Goal: Task Accomplishment & Management: Manage account settings

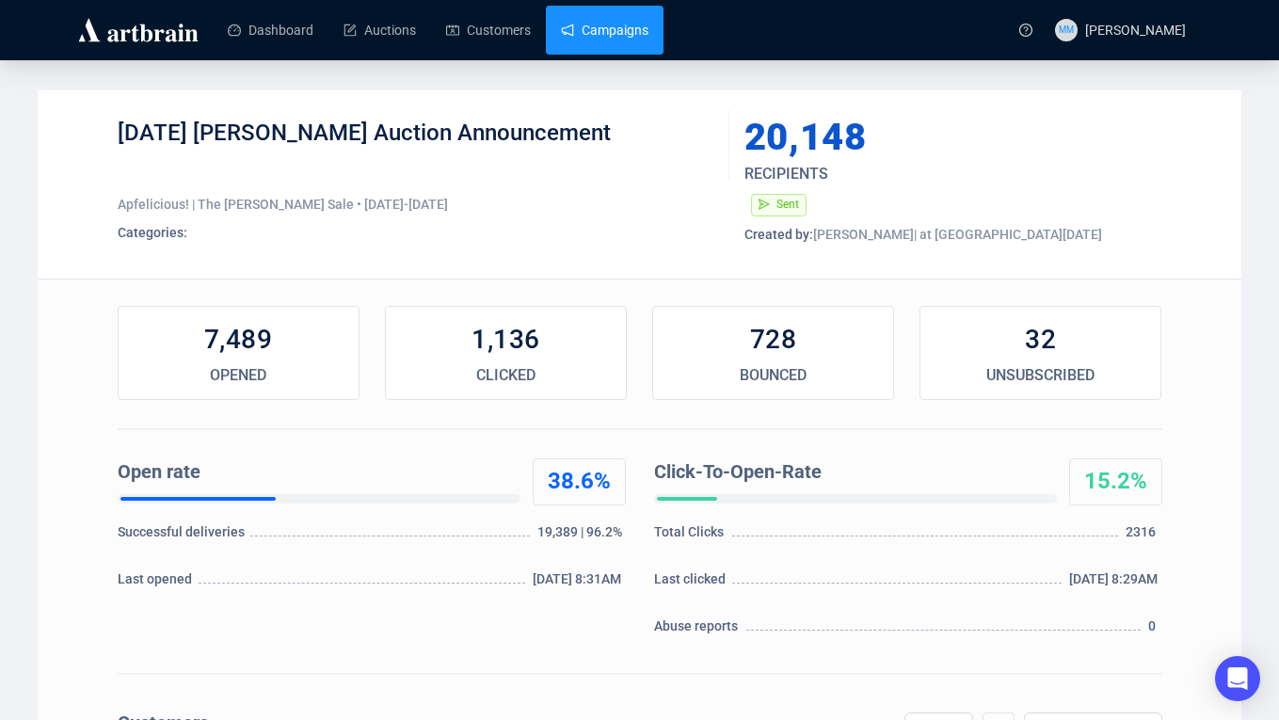
click at [619, 34] on link "Campaigns" at bounding box center [605, 30] width 88 height 49
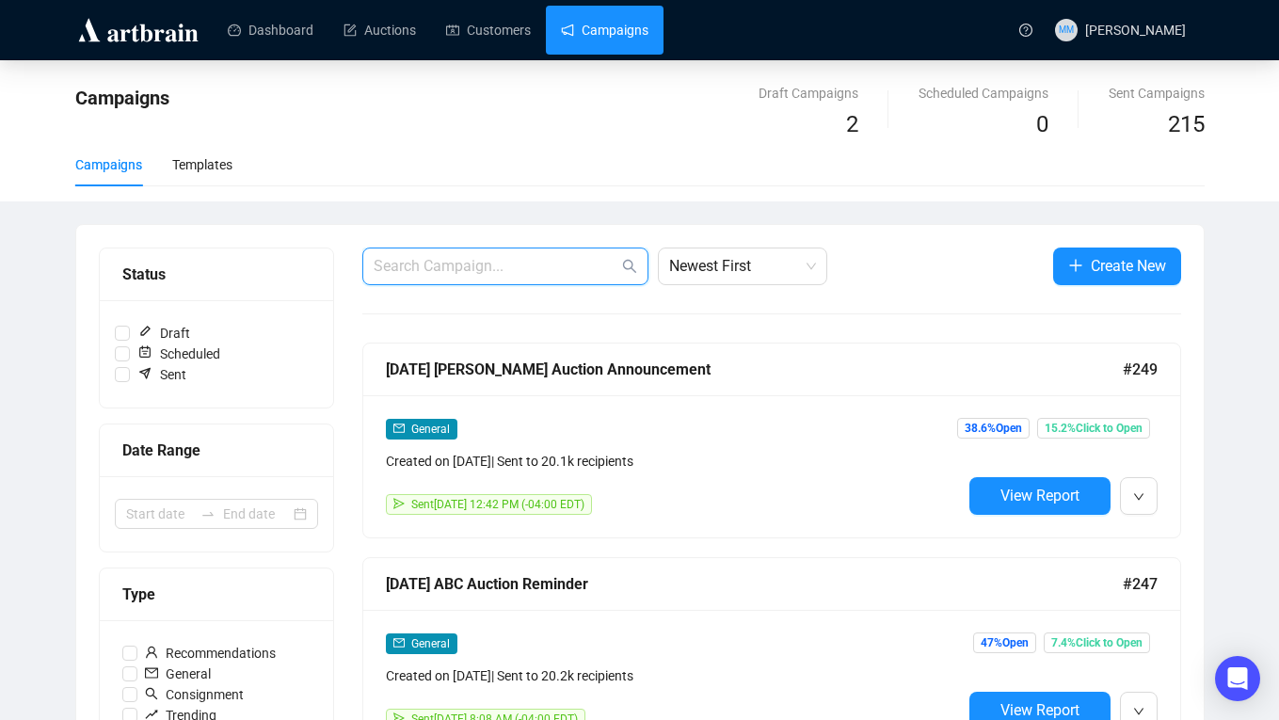
click at [530, 277] on input "text" at bounding box center [496, 266] width 245 height 23
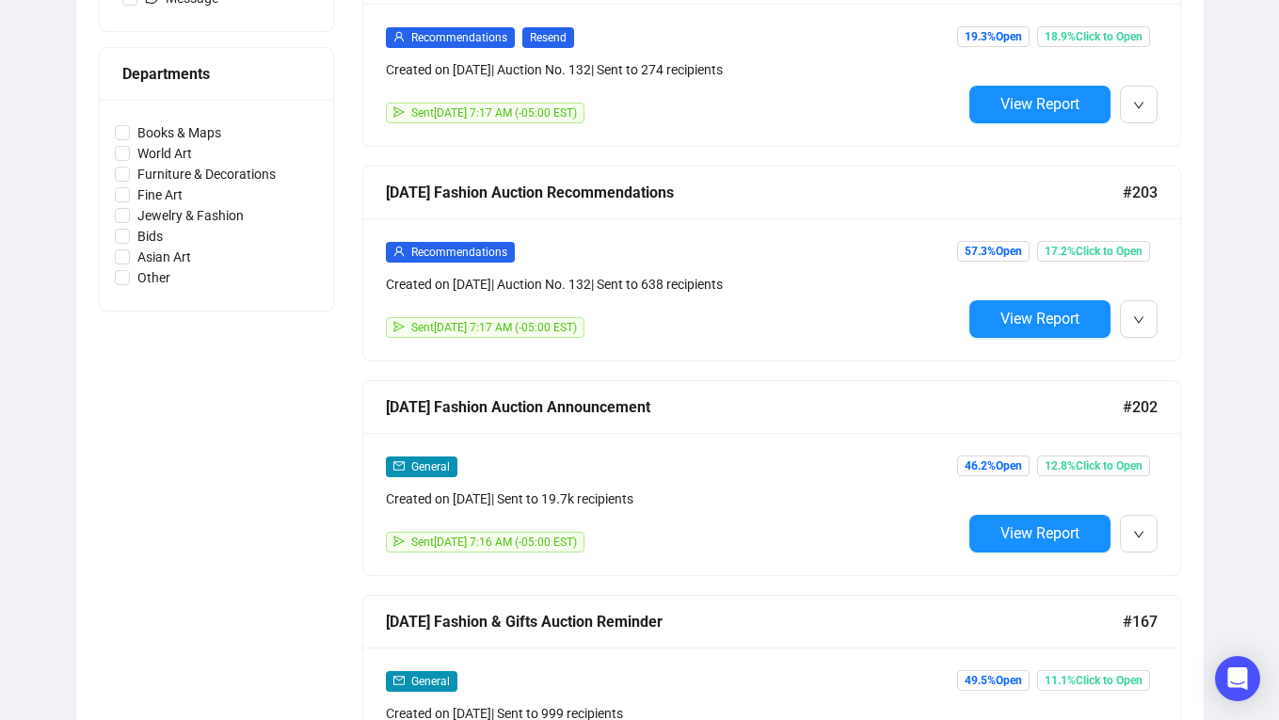
scroll to position [821, 0]
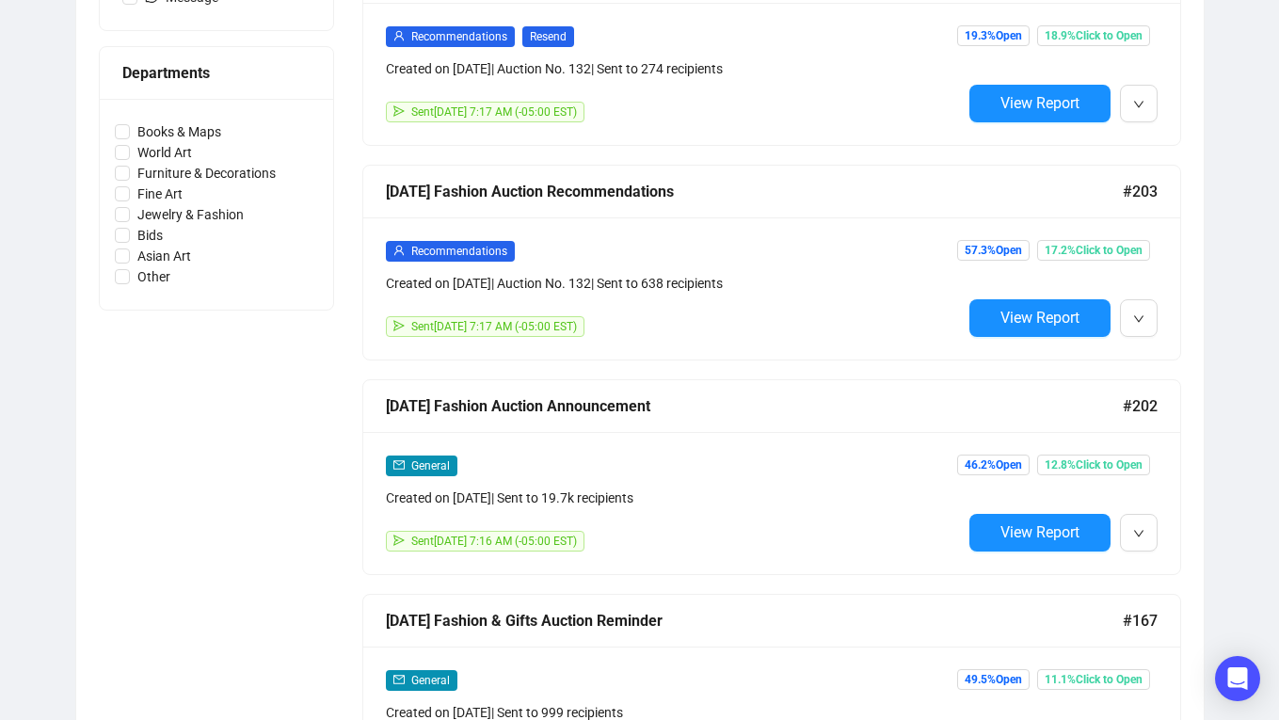
type input "fashion"
click at [640, 405] on div "2024 Nov Fashion Auction Announcement" at bounding box center [754, 406] width 737 height 24
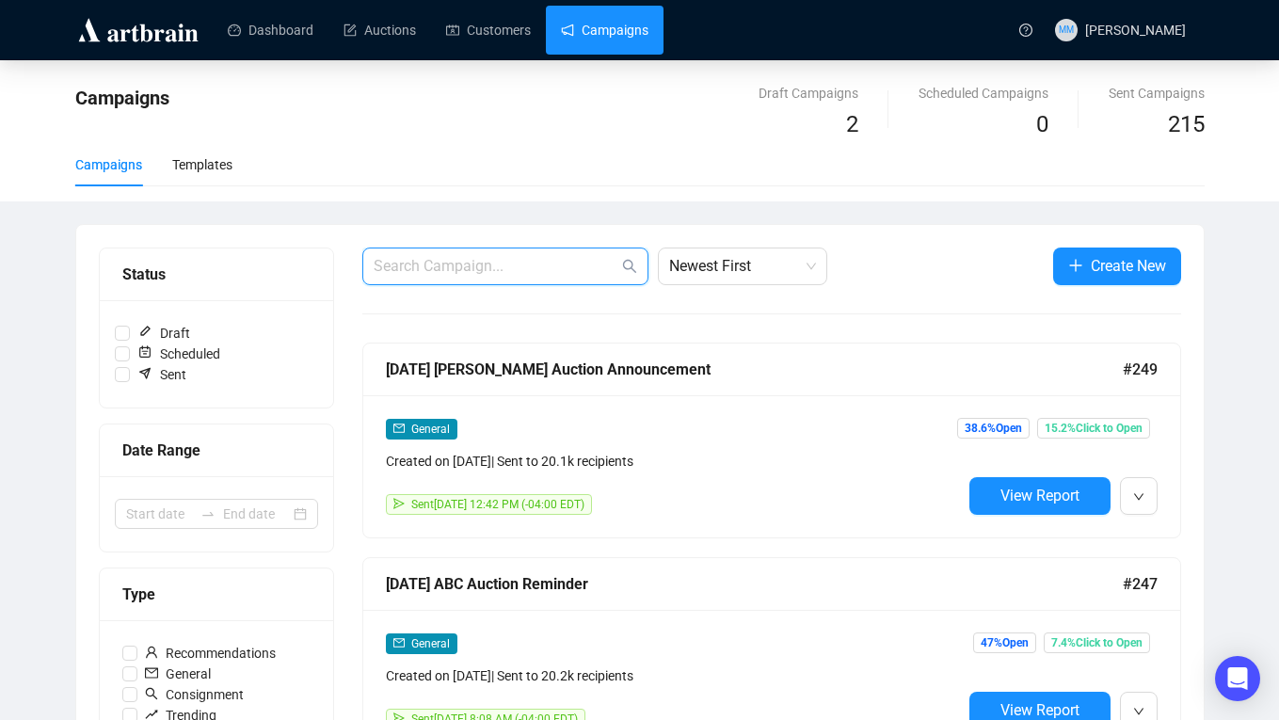
click at [427, 267] on input "text" at bounding box center [496, 266] width 245 height 23
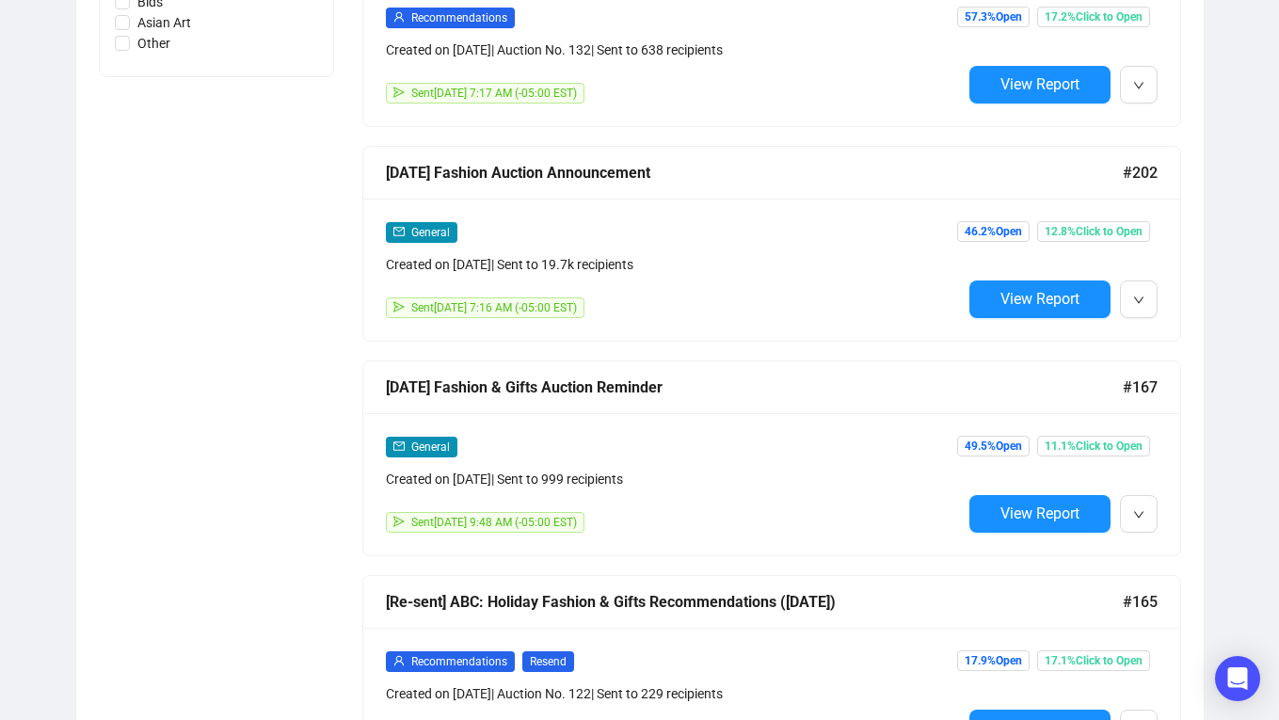
scroll to position [1041, 0]
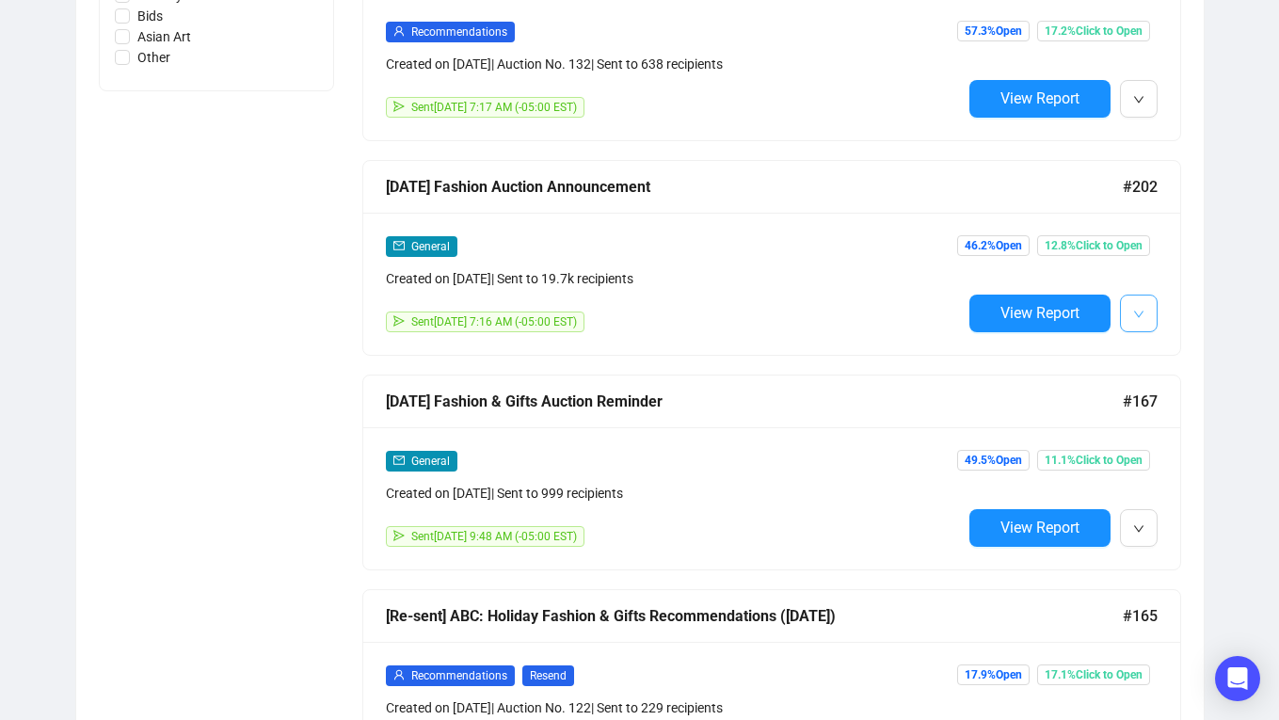
type input "fashion"
click at [1123, 314] on button "button" at bounding box center [1139, 314] width 38 height 38
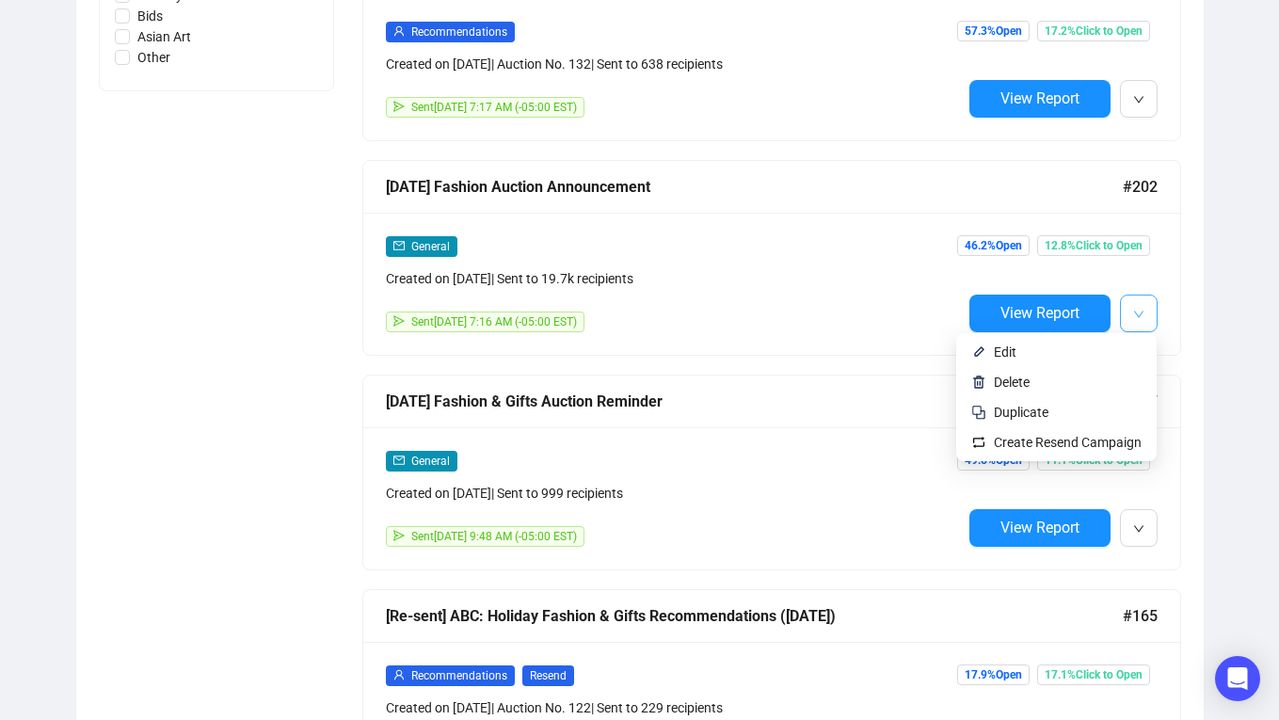
click at [1140, 319] on span "button" at bounding box center [1138, 313] width 11 height 24
click at [1101, 358] on span "Edit" at bounding box center [1068, 352] width 148 height 21
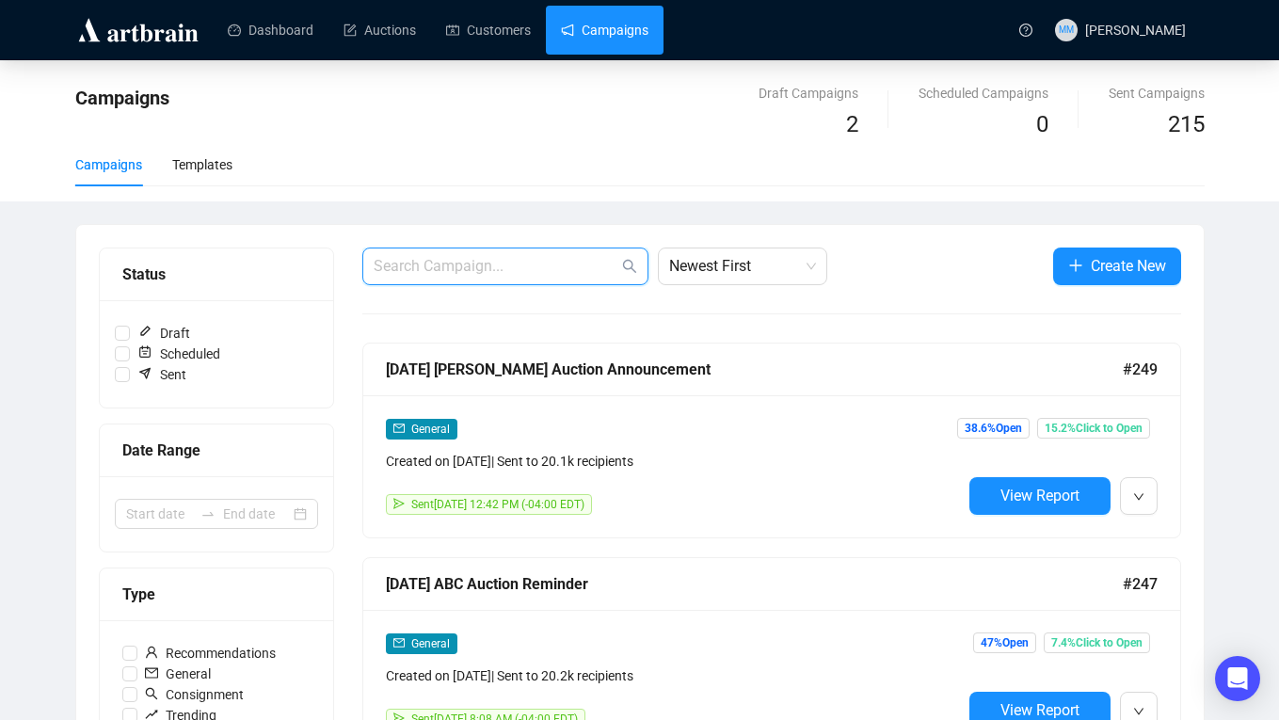
click at [532, 263] on input "text" at bounding box center [496, 266] width 245 height 23
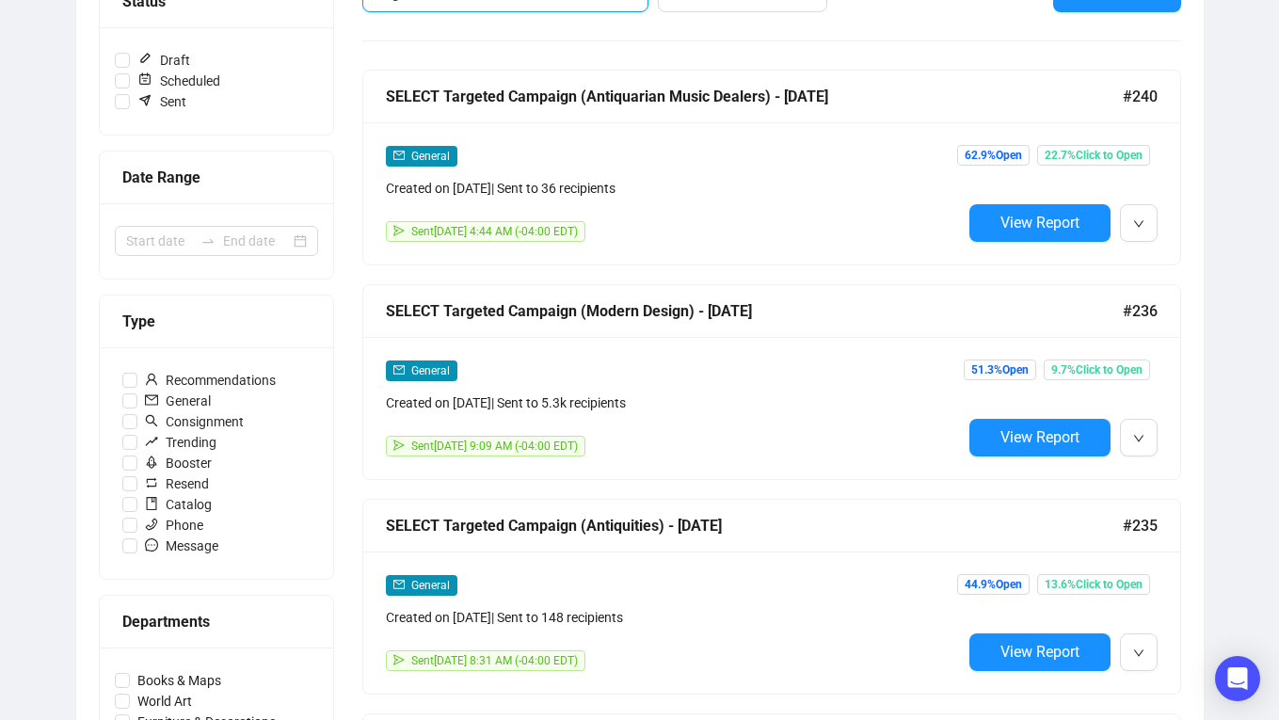
scroll to position [274, 0]
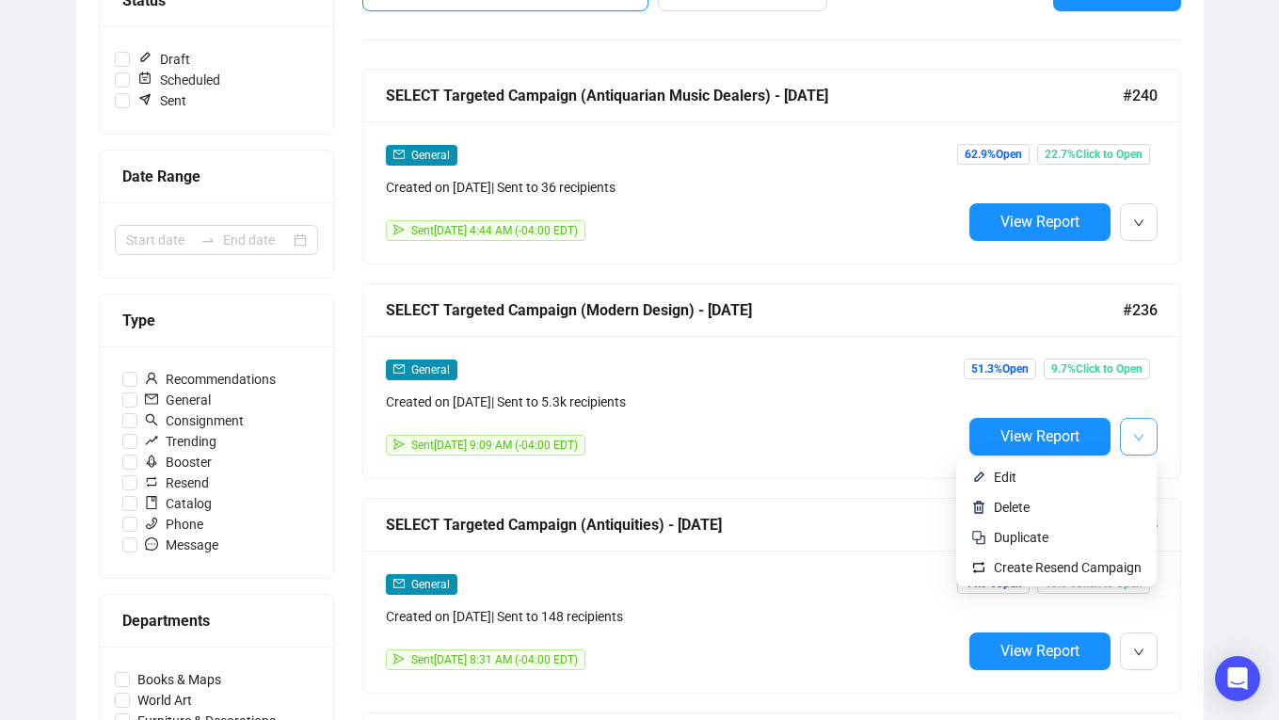
type input "target"
click at [1139, 438] on icon "down" at bounding box center [1137, 437] width 9 height 7
click at [1036, 543] on span "Duplicate" at bounding box center [1021, 537] width 55 height 15
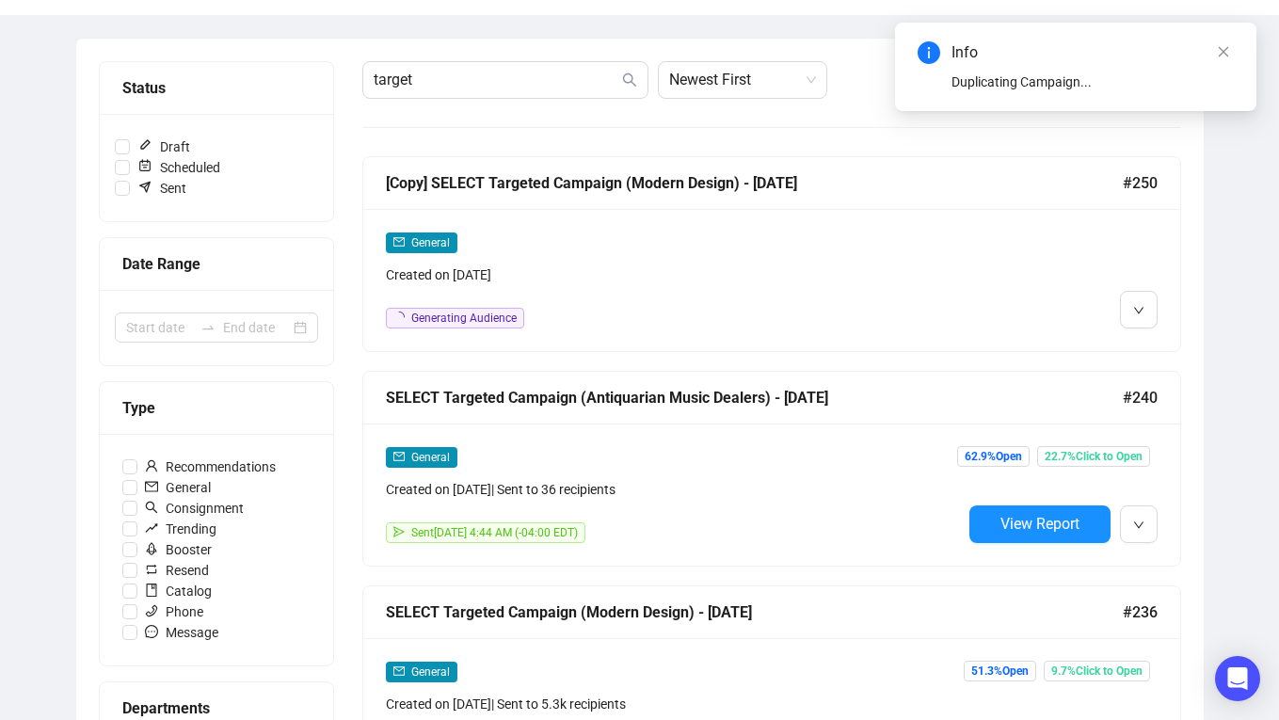
scroll to position [0, 0]
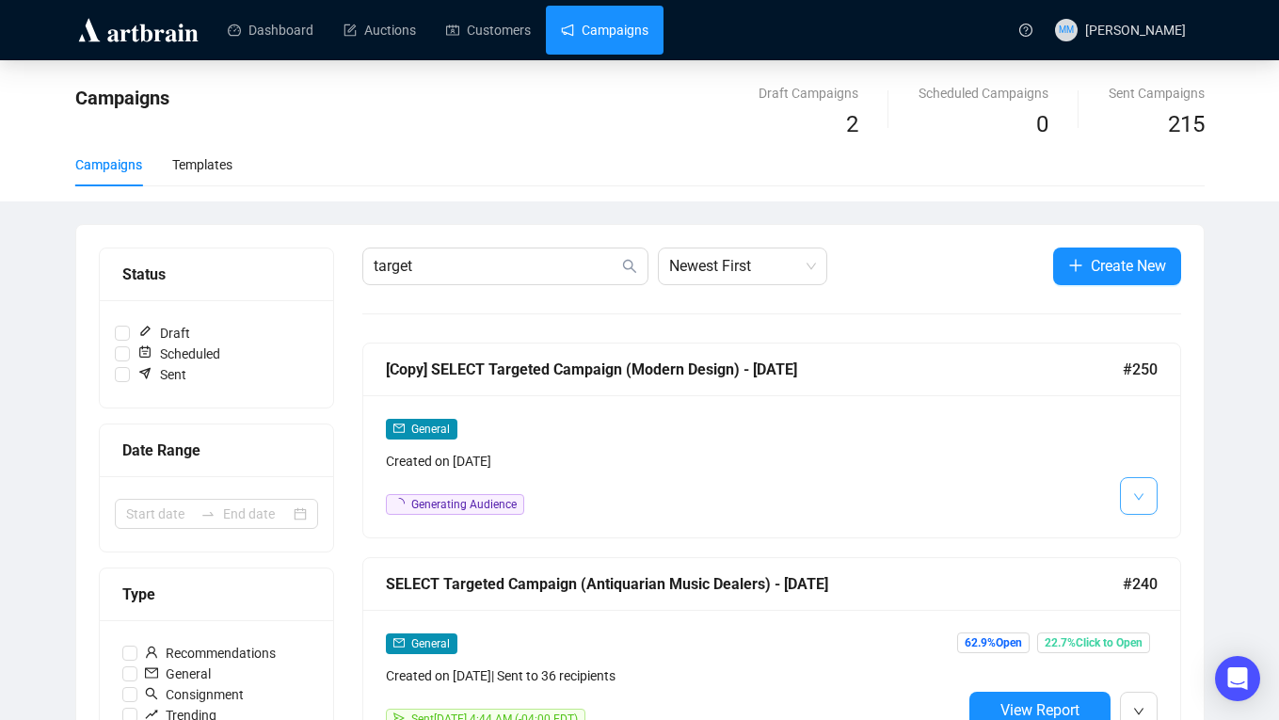
click at [1145, 501] on button "button" at bounding box center [1139, 496] width 38 height 38
click at [1172, 527] on span "Edit" at bounding box center [1184, 536] width 55 height 21
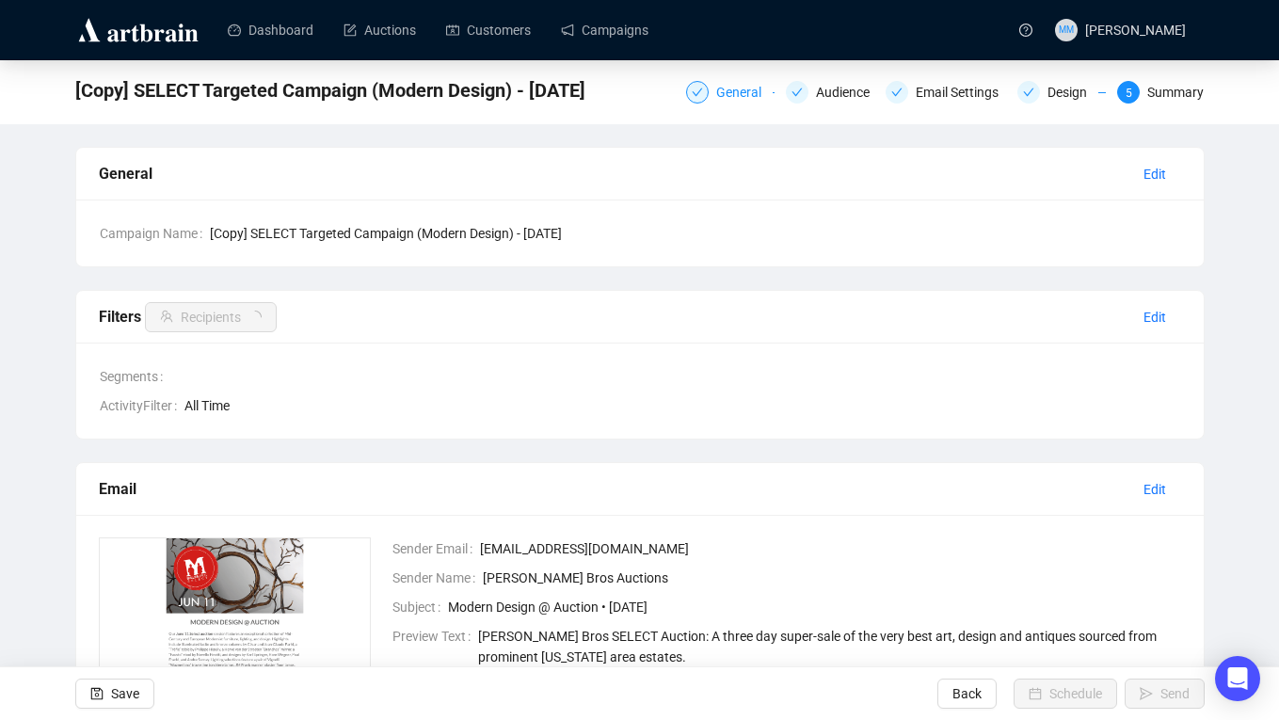
click at [726, 94] on div "General" at bounding box center [744, 92] width 56 height 23
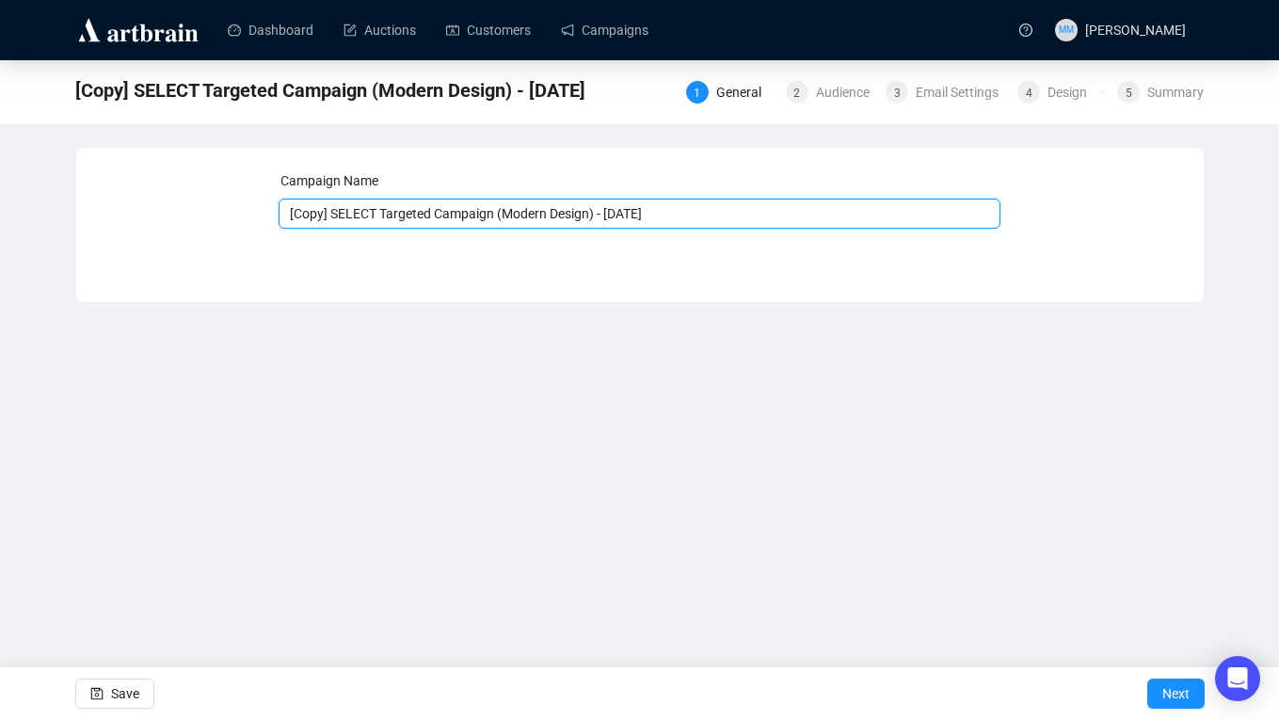
drag, startPoint x: 389, startPoint y: 215, endPoint x: 249, endPoint y: 209, distance: 139.4
click at [249, 209] on div "Campaign Name [Copy] SELECT Targeted Campaign (Modern Design) - Jun 2025 Save N…" at bounding box center [640, 210] width 1082 height 81
drag, startPoint x: 460, startPoint y: 211, endPoint x: 553, endPoint y: 209, distance: 93.2
click at [553, 209] on input "APFEL Targeted Campaign (Modern Design) - Jun 2025" at bounding box center [640, 214] width 722 height 30
drag, startPoint x: 528, startPoint y: 215, endPoint x: 545, endPoint y: 215, distance: 16.9
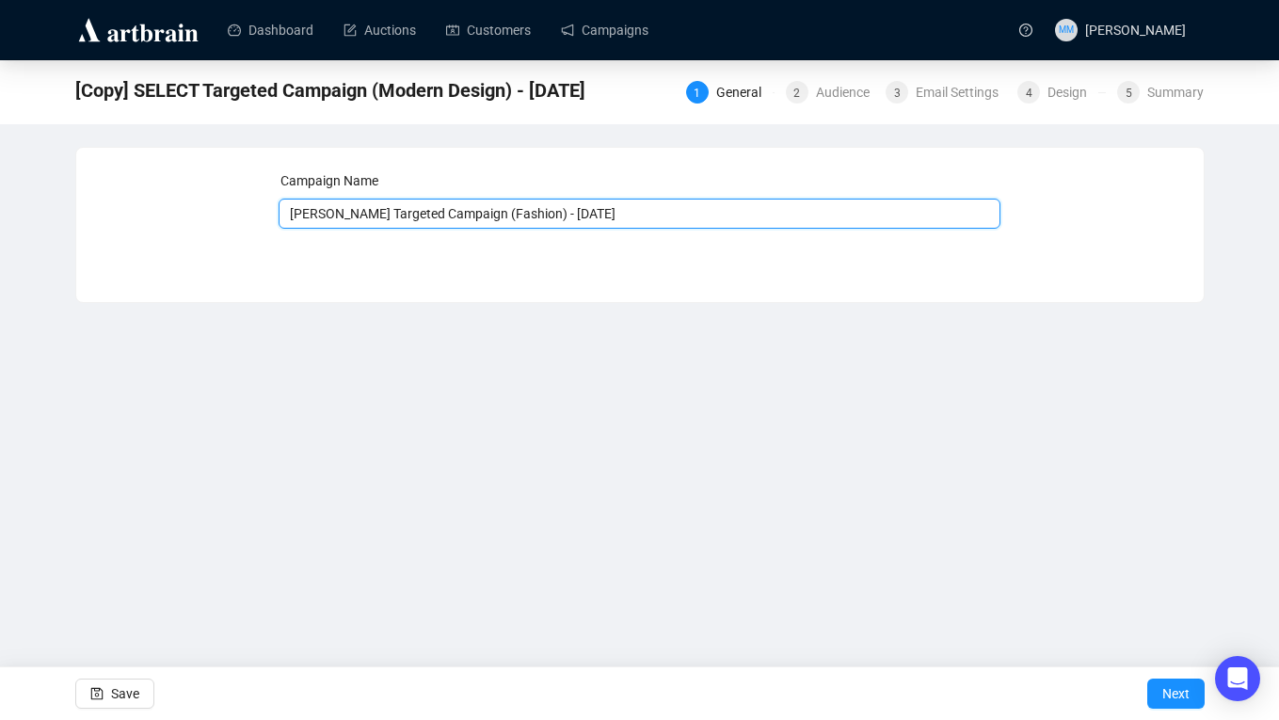
click at [545, 215] on input "APFEL Targeted Campaign (Fashion) - Jun 2025" at bounding box center [640, 214] width 722 height 30
click at [612, 209] on input "APFEL Targeted Campaign (Fashion) - Oct 2025" at bounding box center [640, 214] width 722 height 30
type input "APFEL Targeted Campaign (Fashion) - Oct 2025"
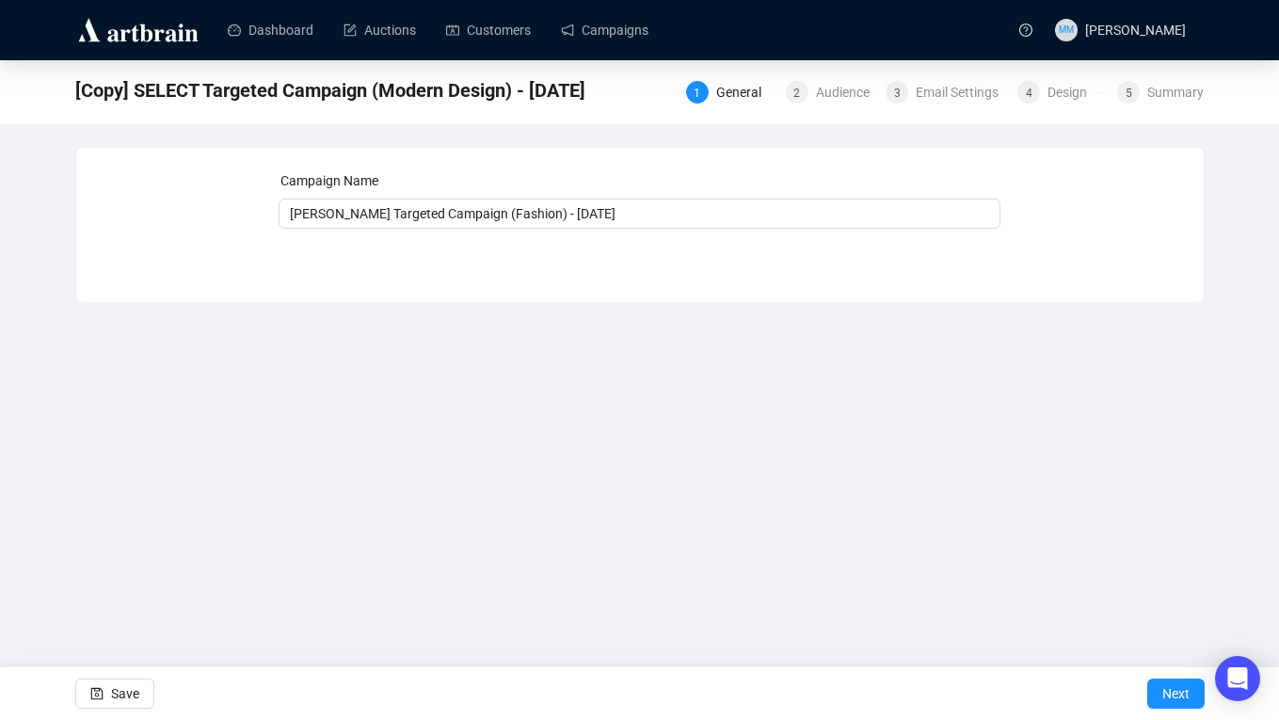
click at [657, 428] on div "Dashboard Auctions Customers Campaigns MM Mark Millea [Copy] SELECT Targeted Ca…" at bounding box center [639, 360] width 1279 height 720
click at [103, 682] on span "button" at bounding box center [96, 693] width 13 height 53
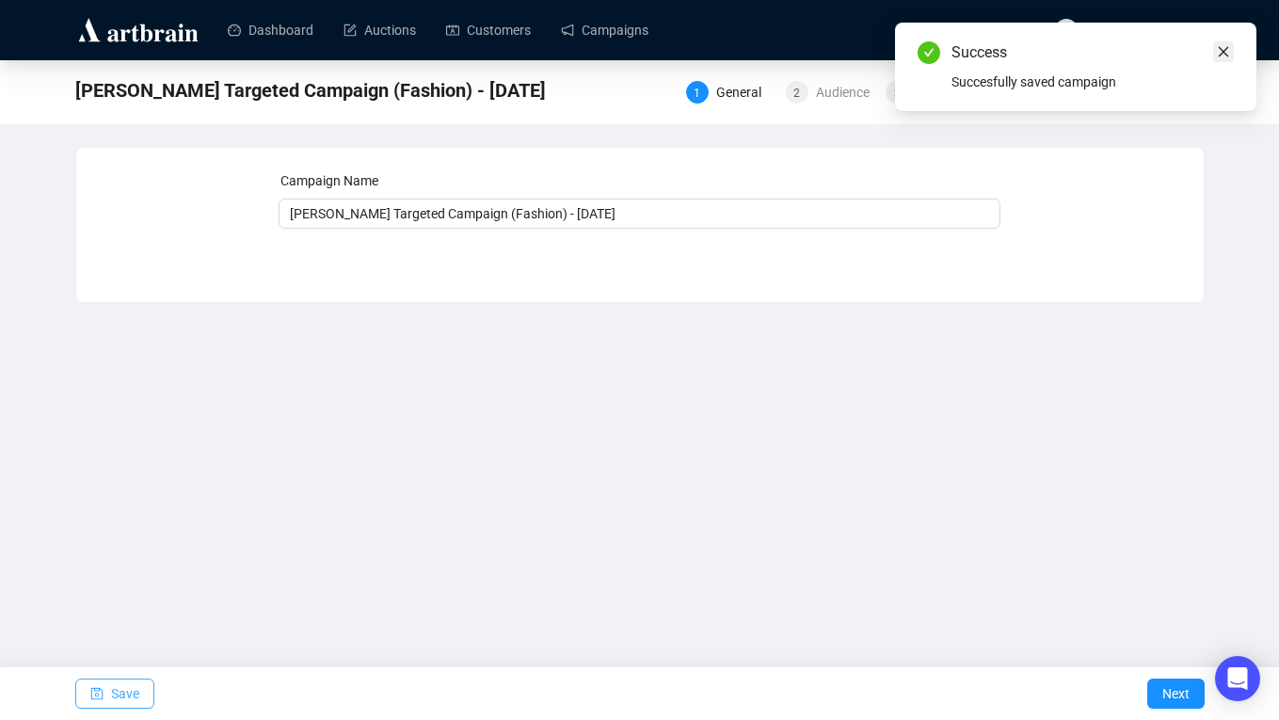
click at [1225, 48] on icon "close" at bounding box center [1223, 51] width 13 height 13
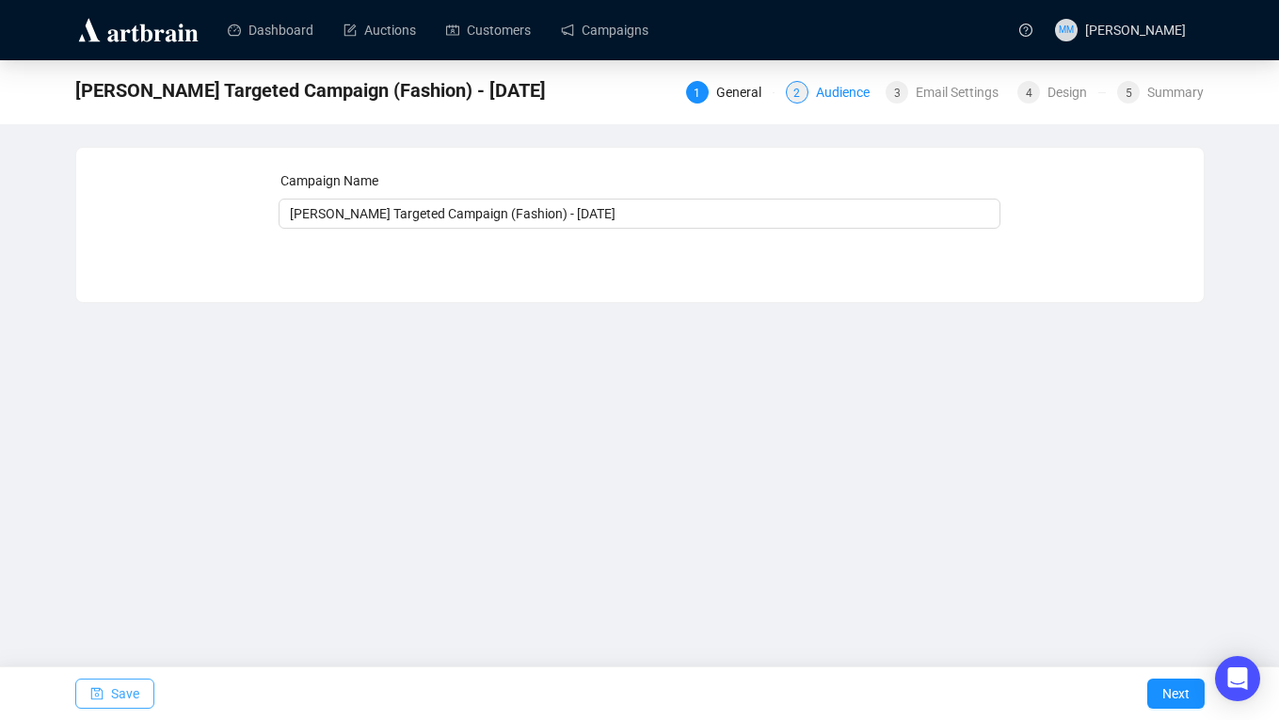
click at [823, 85] on div "Audience" at bounding box center [848, 92] width 65 height 23
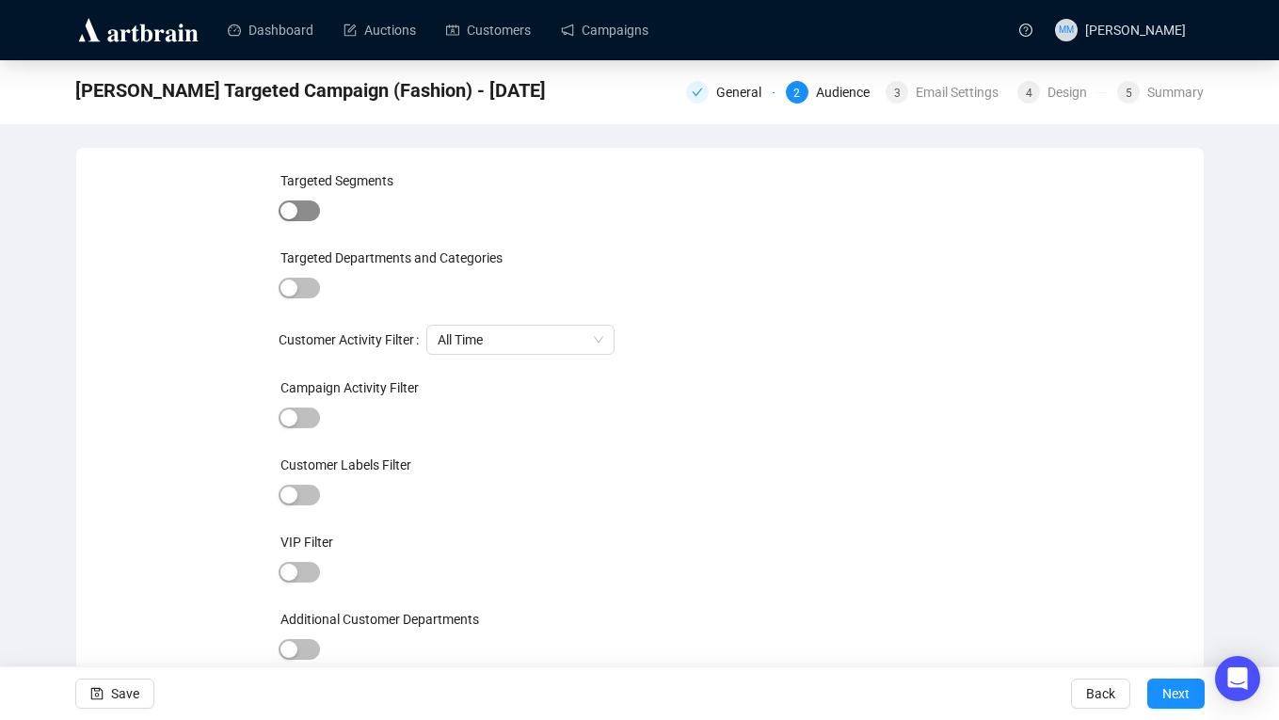
click at [303, 215] on span "button" at bounding box center [299, 210] width 41 height 21
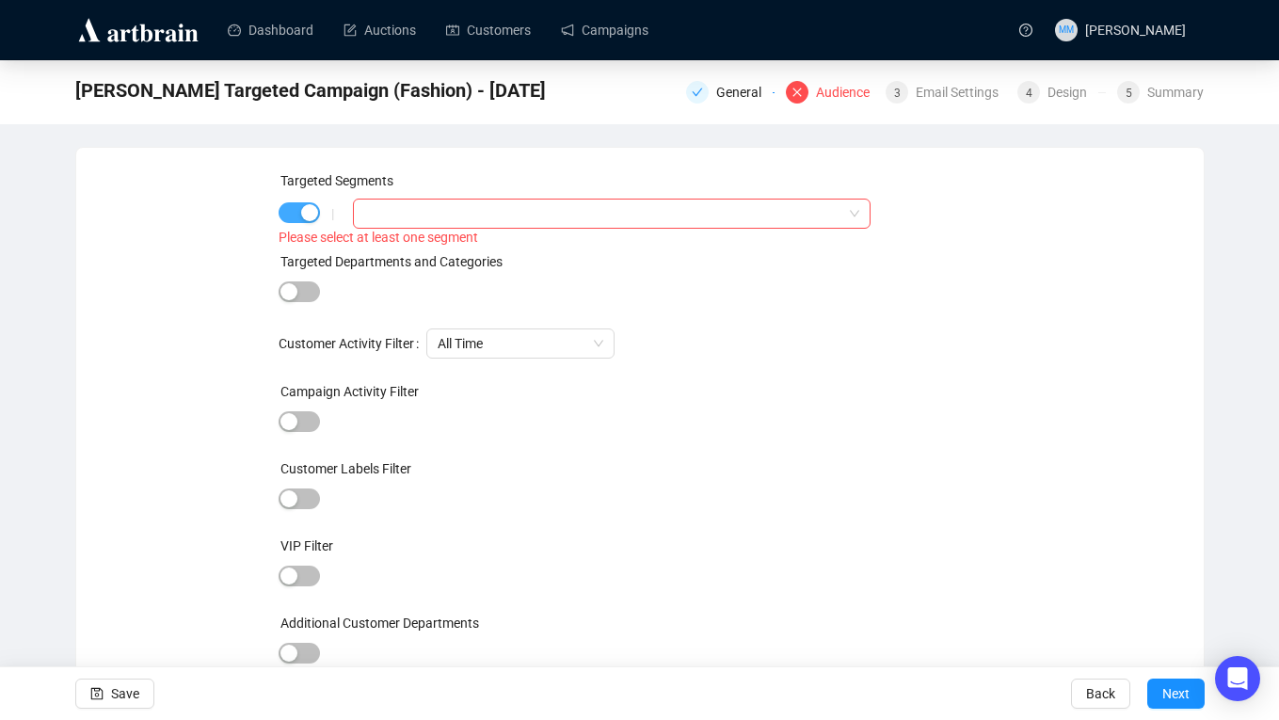
click at [297, 213] on span "button" at bounding box center [299, 212] width 41 height 21
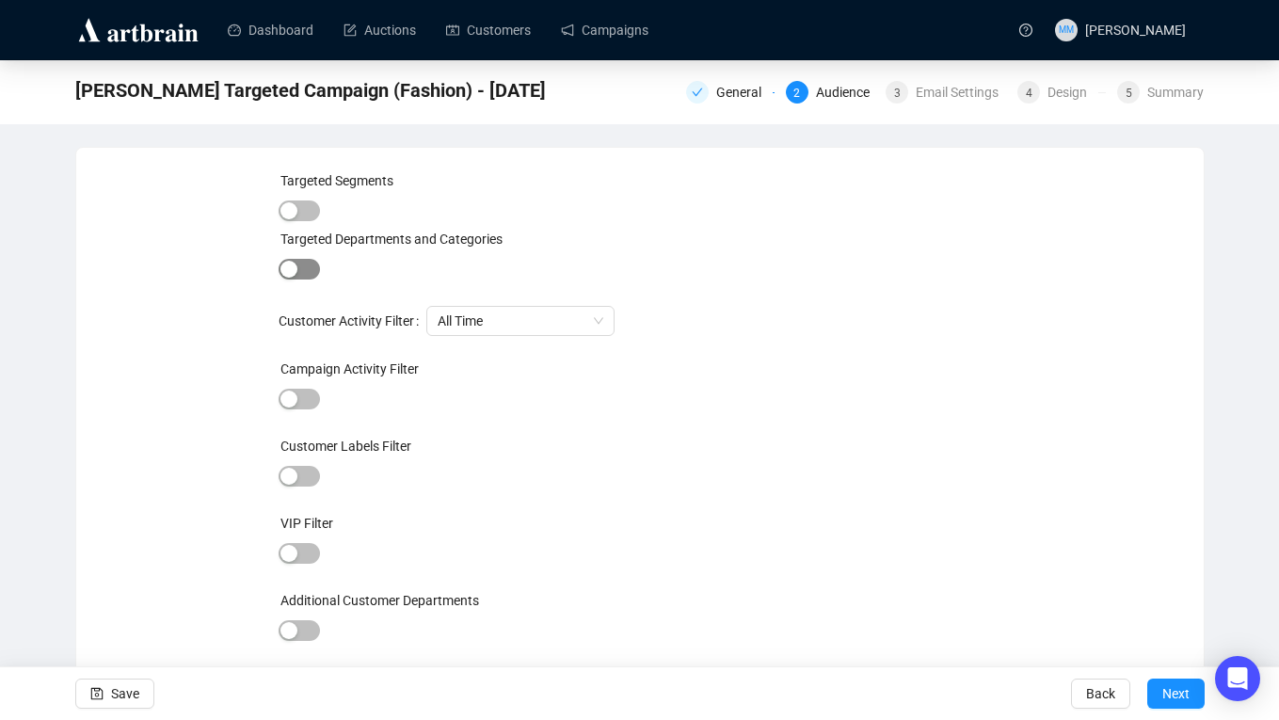
click at [310, 261] on span "button" at bounding box center [299, 269] width 41 height 21
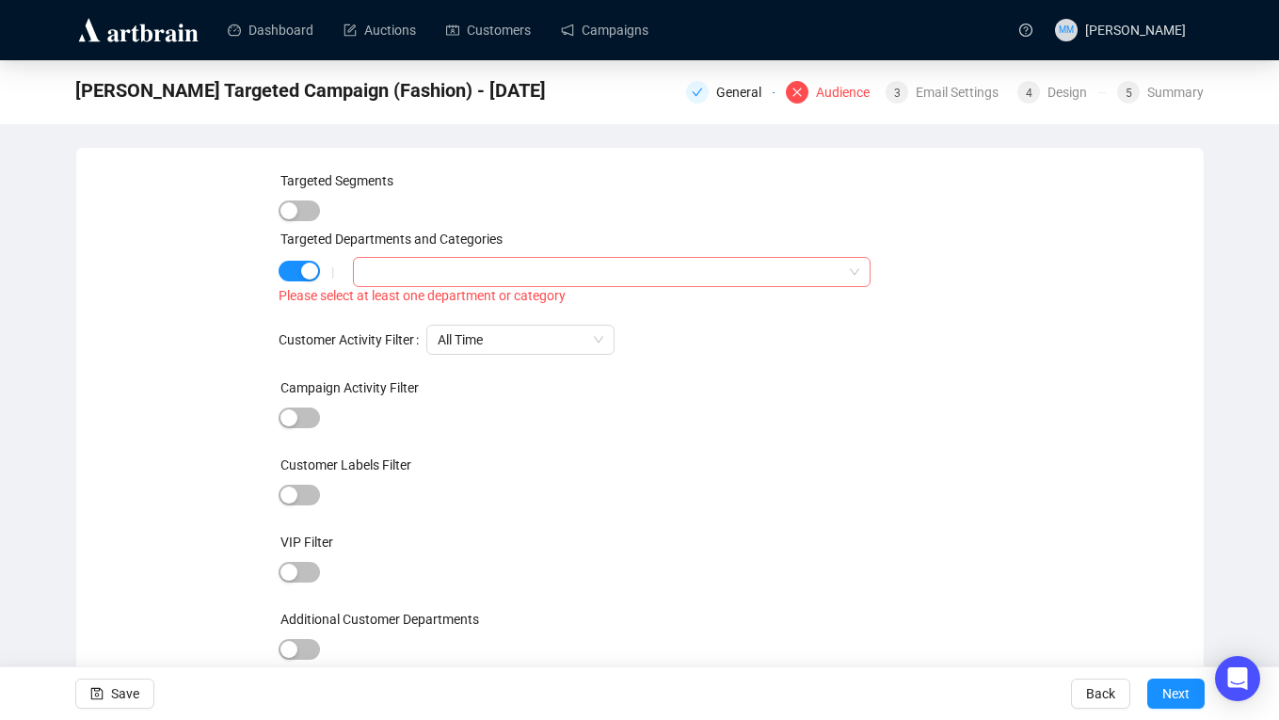
click at [497, 269] on div at bounding box center [601, 272] width 489 height 26
click at [372, 311] on icon "caret-down" at bounding box center [368, 309] width 9 height 9
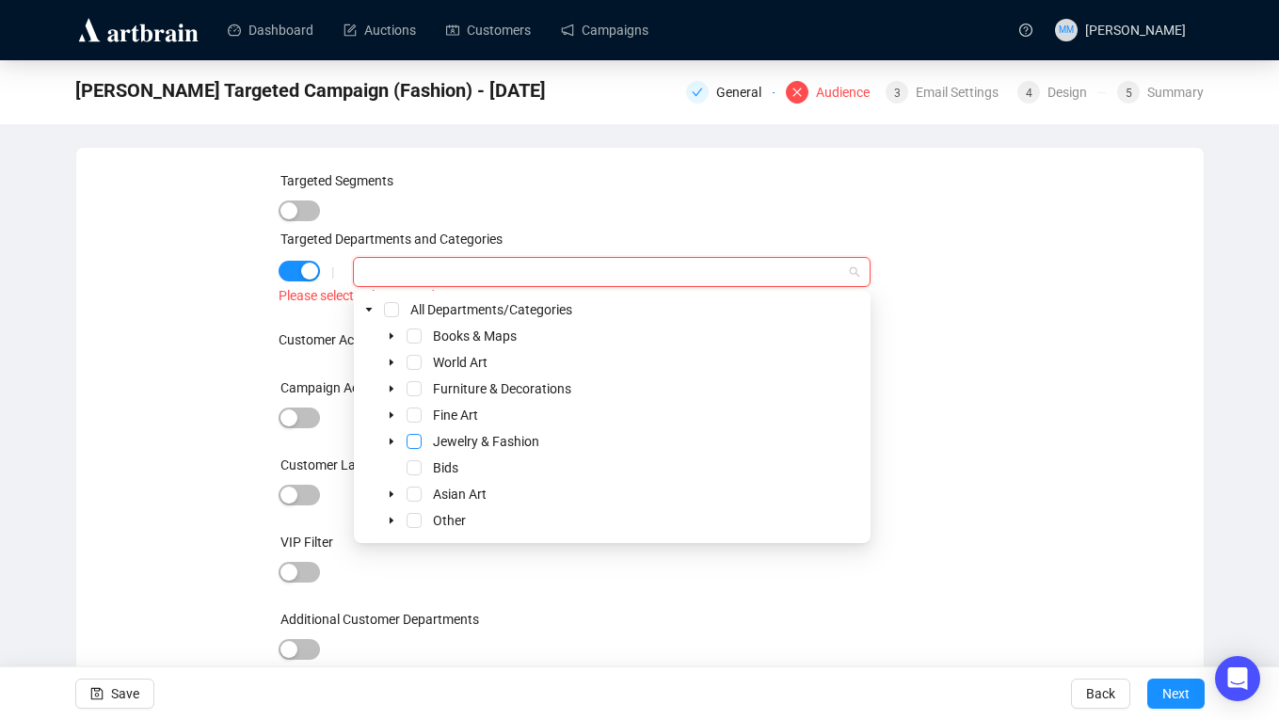
click at [417, 442] on span "Select Jewelry & Fashion" at bounding box center [414, 441] width 15 height 15
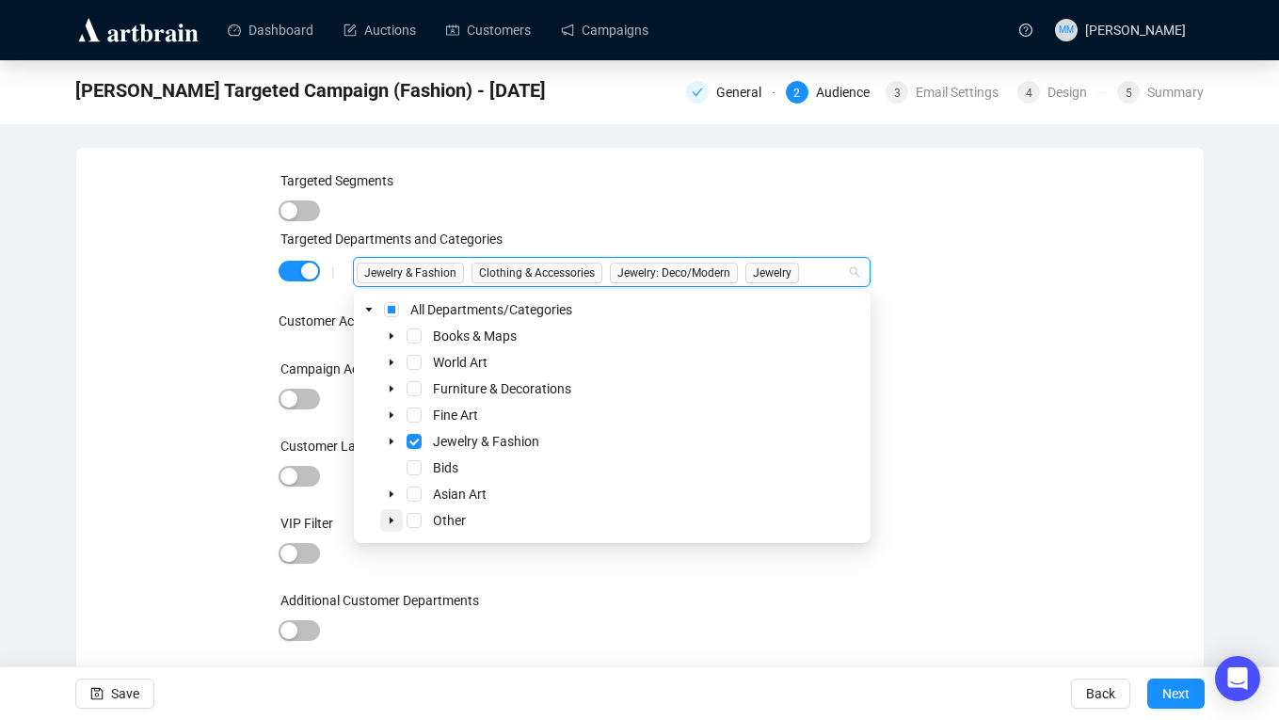
click at [388, 520] on icon "caret-down" at bounding box center [391, 520] width 9 height 9
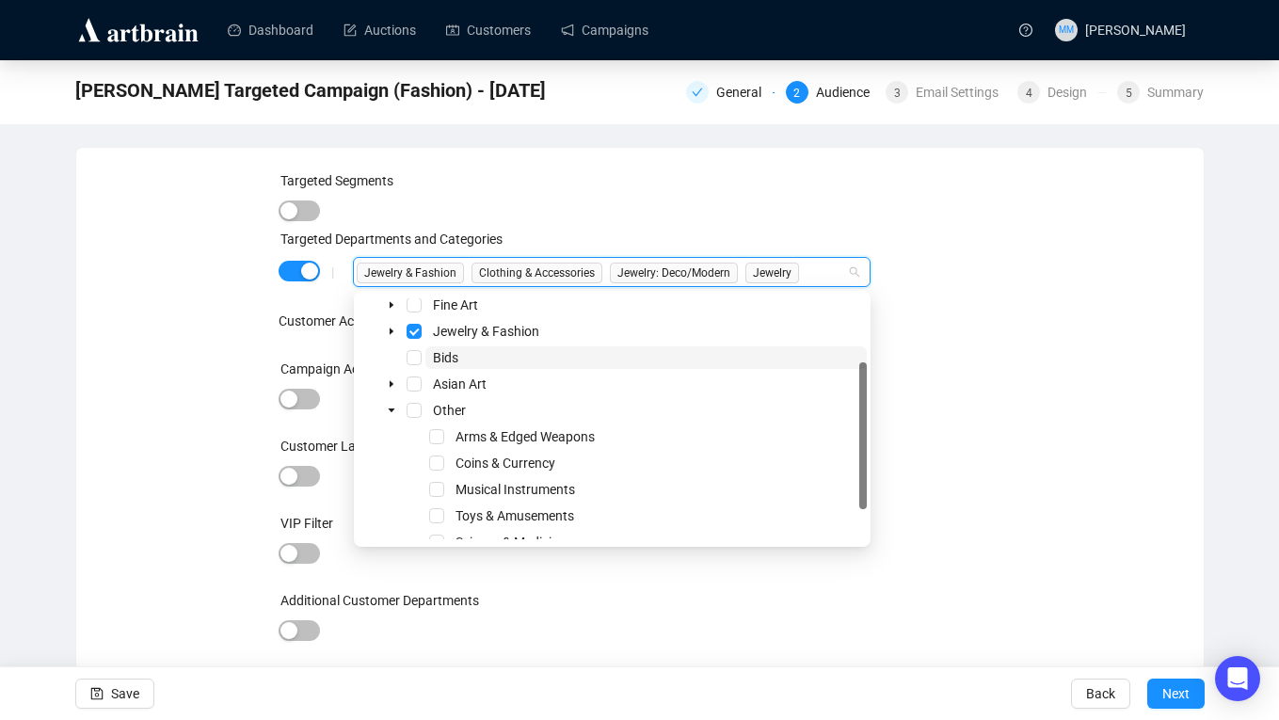
scroll to position [105, 0]
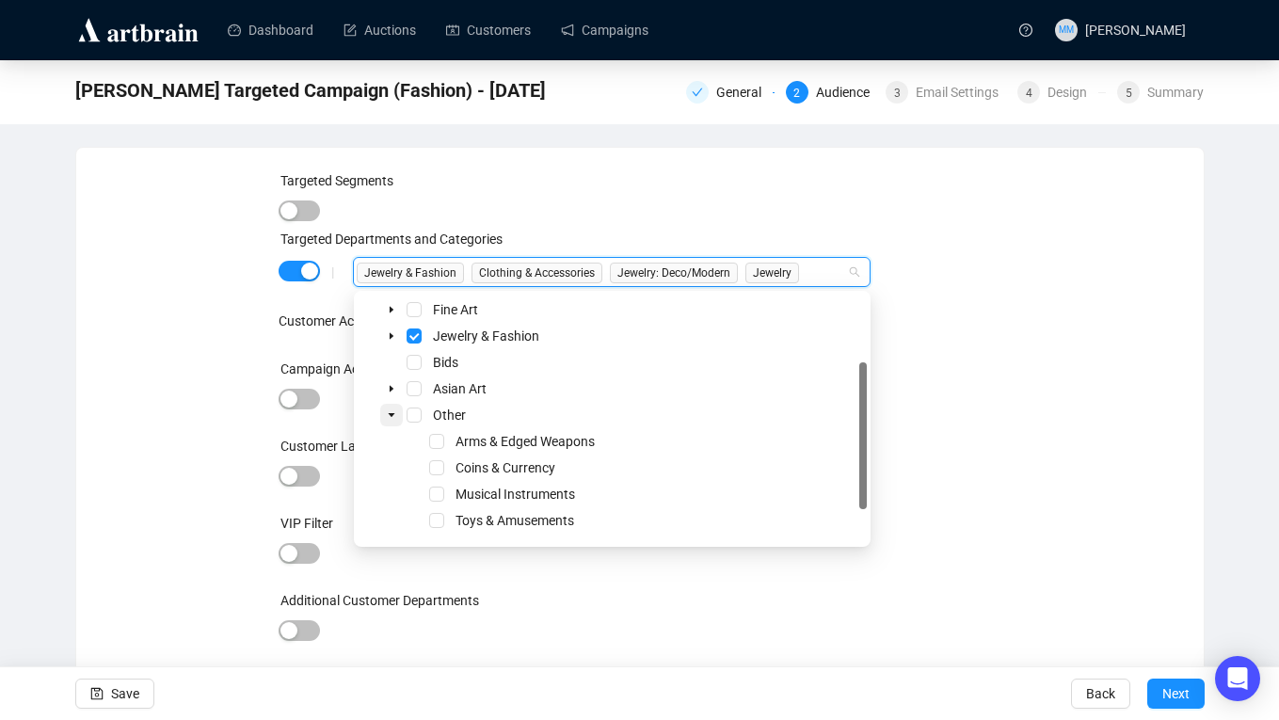
click at [391, 411] on icon "caret-down" at bounding box center [391, 414] width 9 height 9
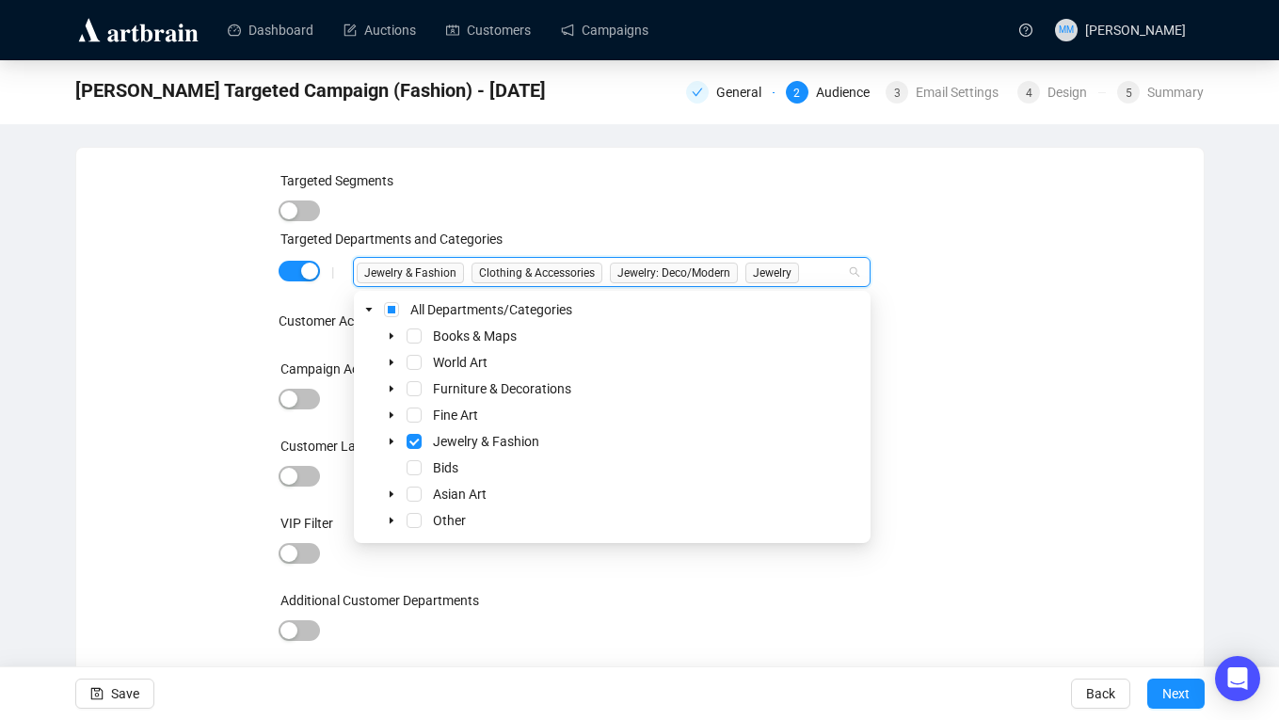
click at [978, 307] on div "All Time" at bounding box center [713, 321] width 574 height 30
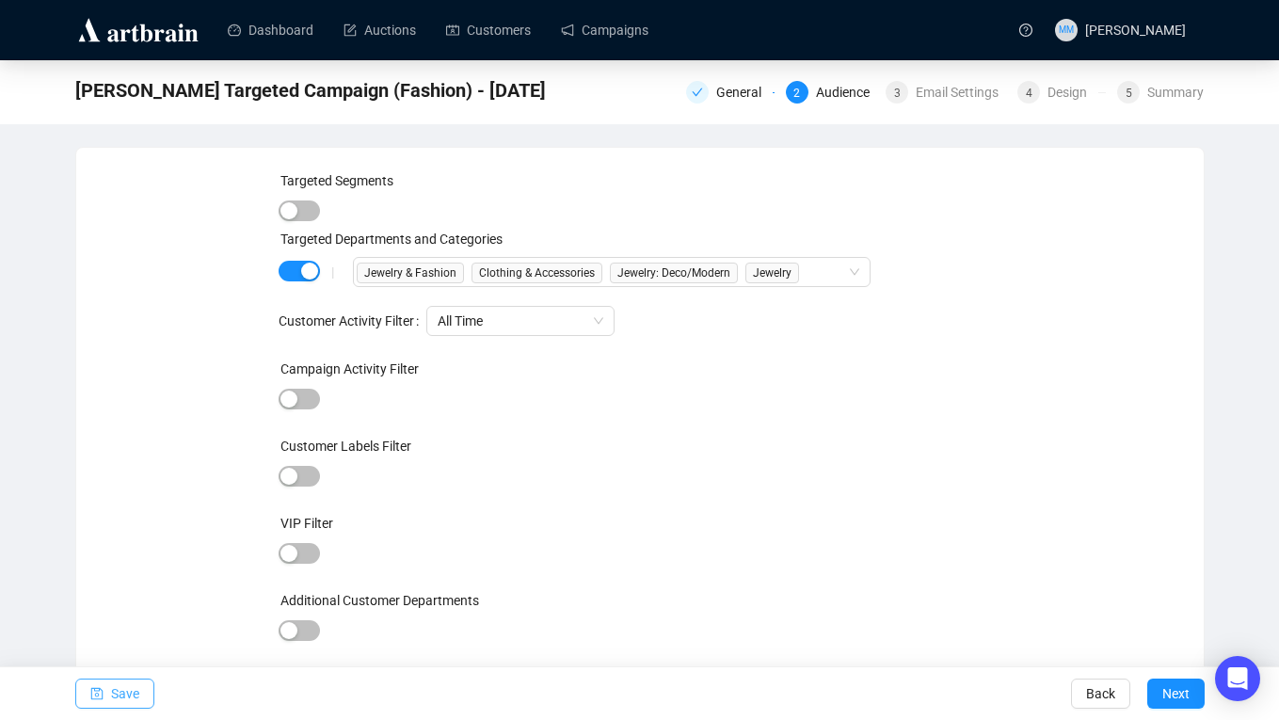
click at [125, 699] on span "Save" at bounding box center [125, 693] width 28 height 53
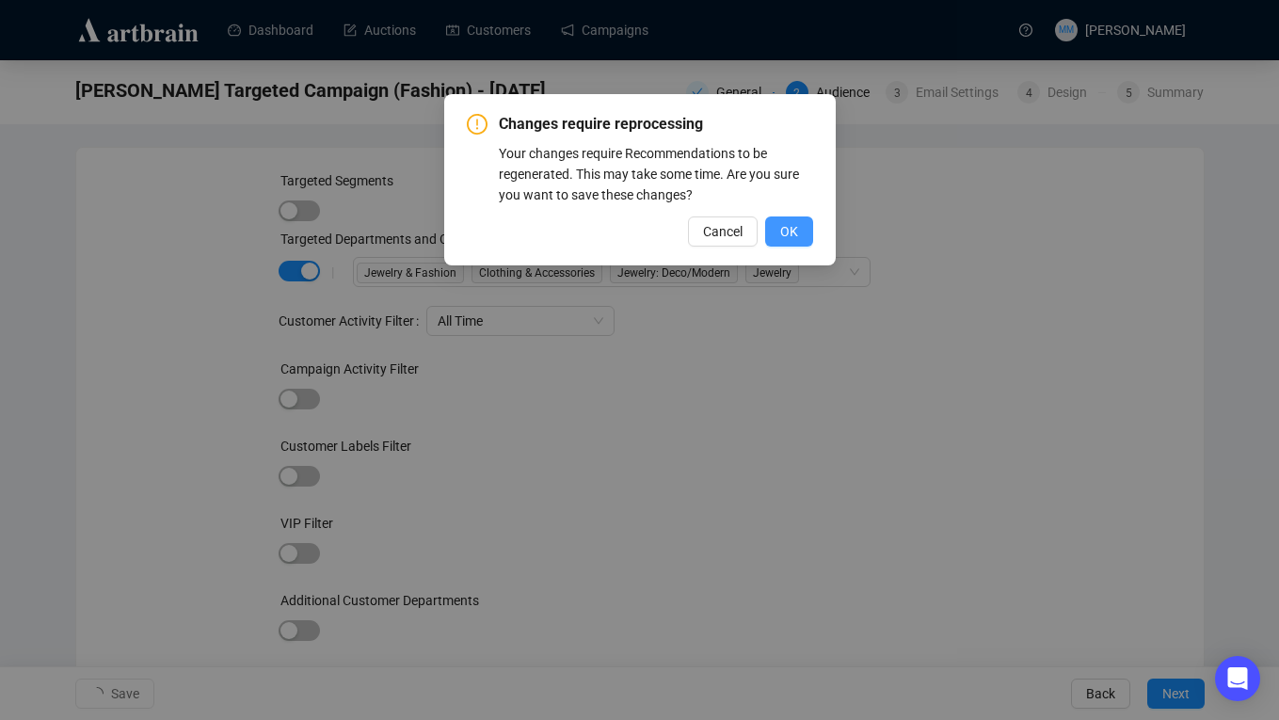
click at [793, 231] on span "OK" at bounding box center [789, 231] width 18 height 21
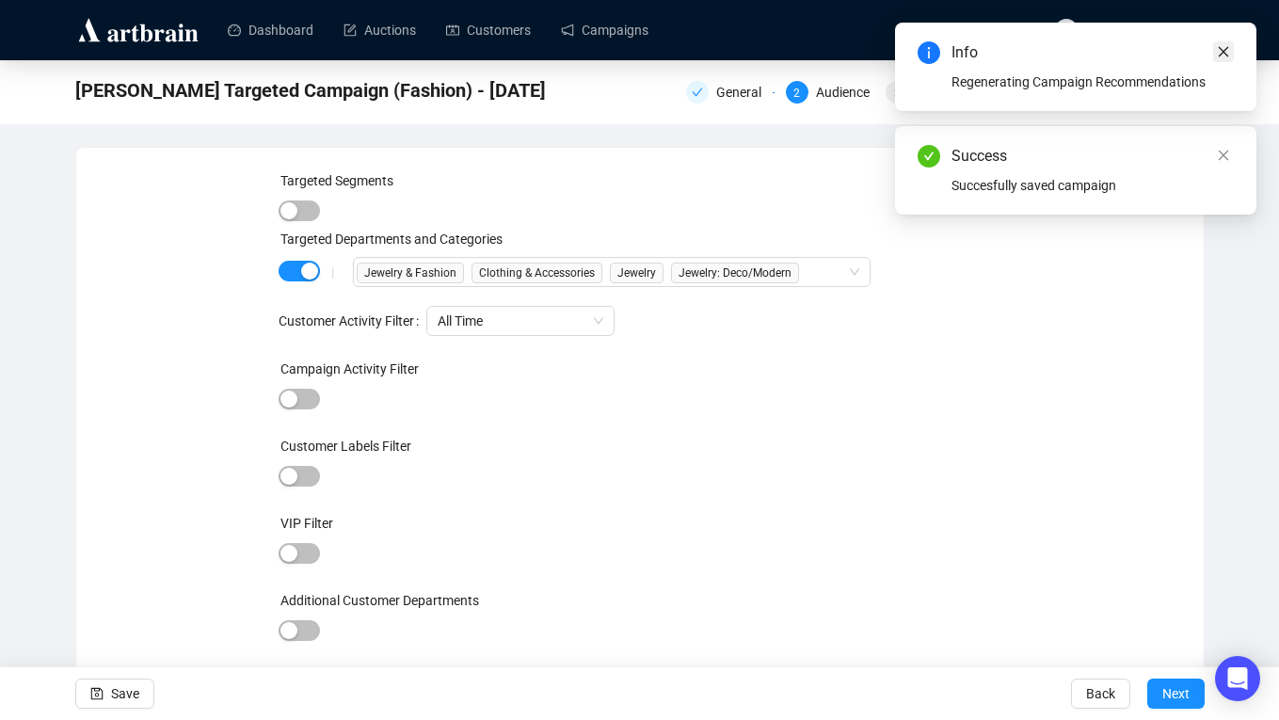
click at [1223, 45] on icon "close" at bounding box center [1223, 51] width 13 height 13
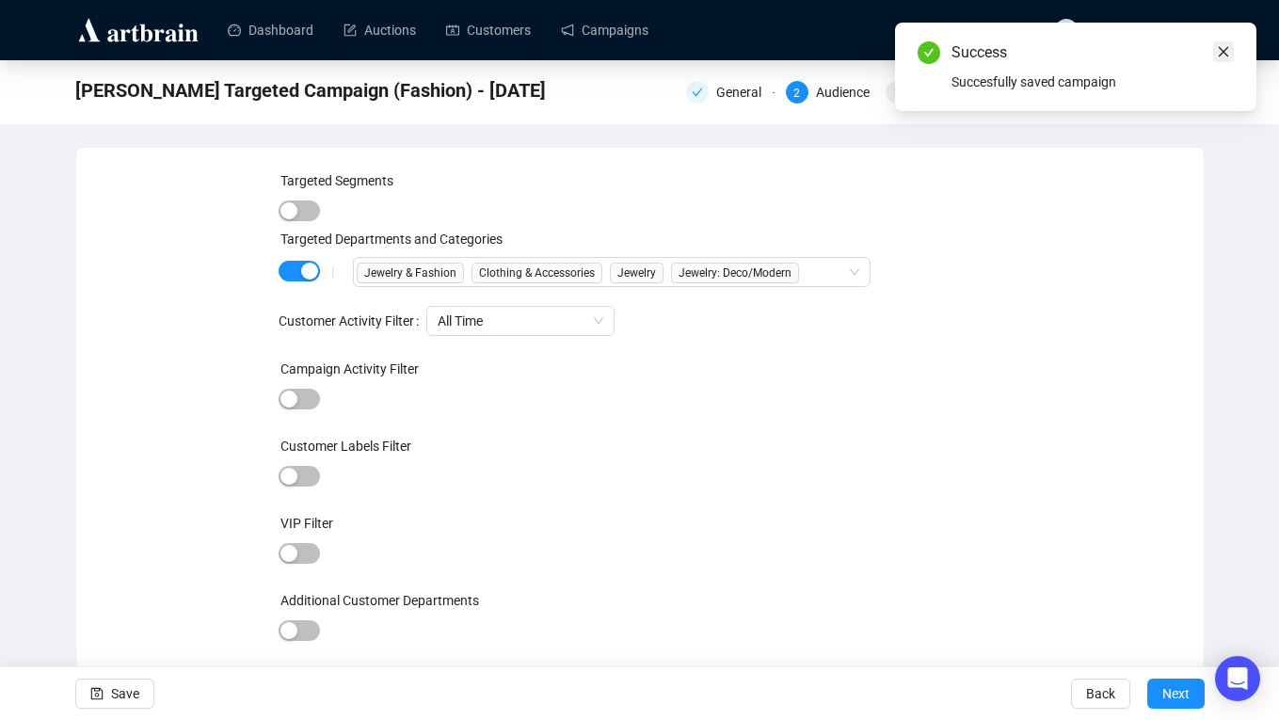
click at [1232, 47] on link "Close" at bounding box center [1223, 51] width 21 height 21
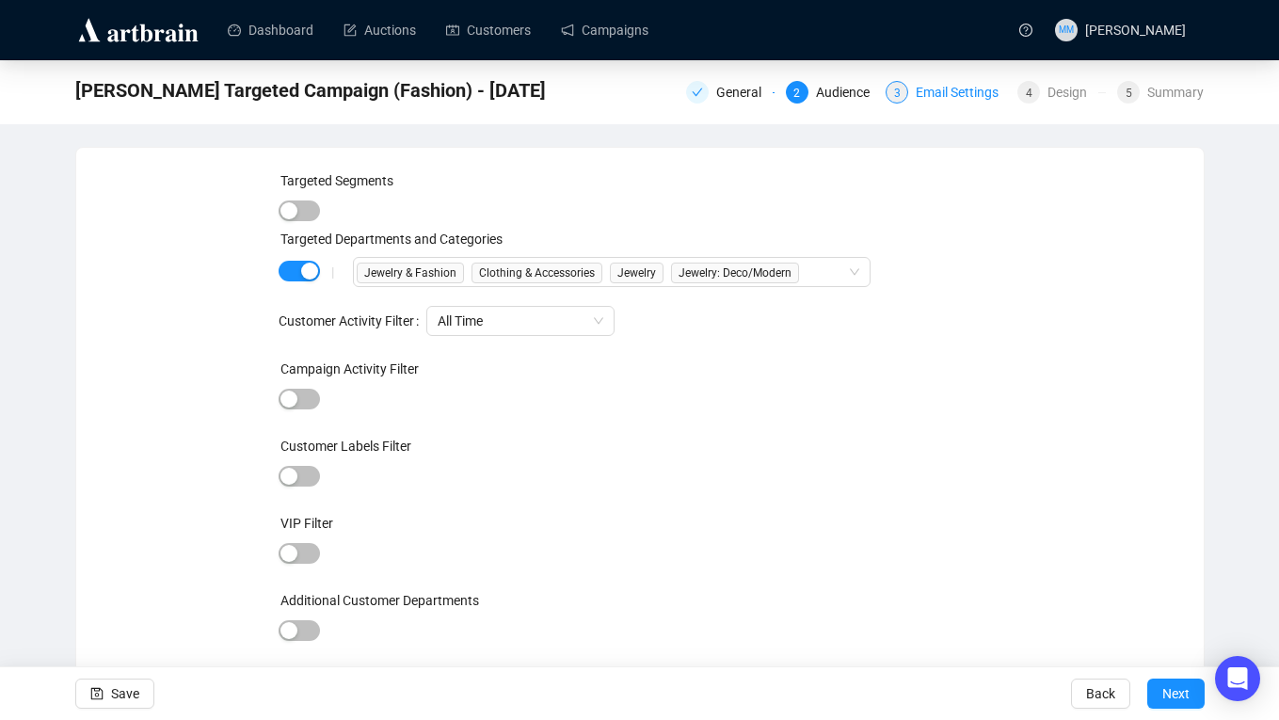
click at [917, 92] on div "Email Settings" at bounding box center [963, 92] width 94 height 23
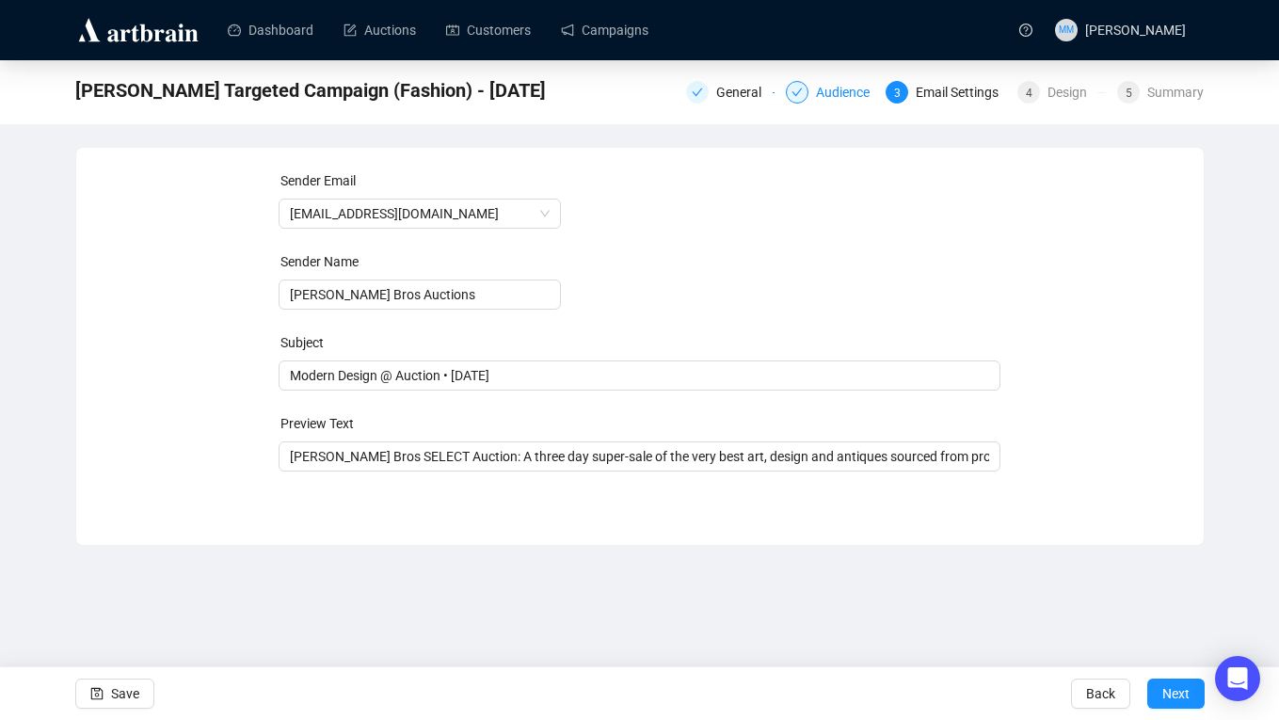
click at [822, 93] on div "Audience" at bounding box center [848, 92] width 65 height 23
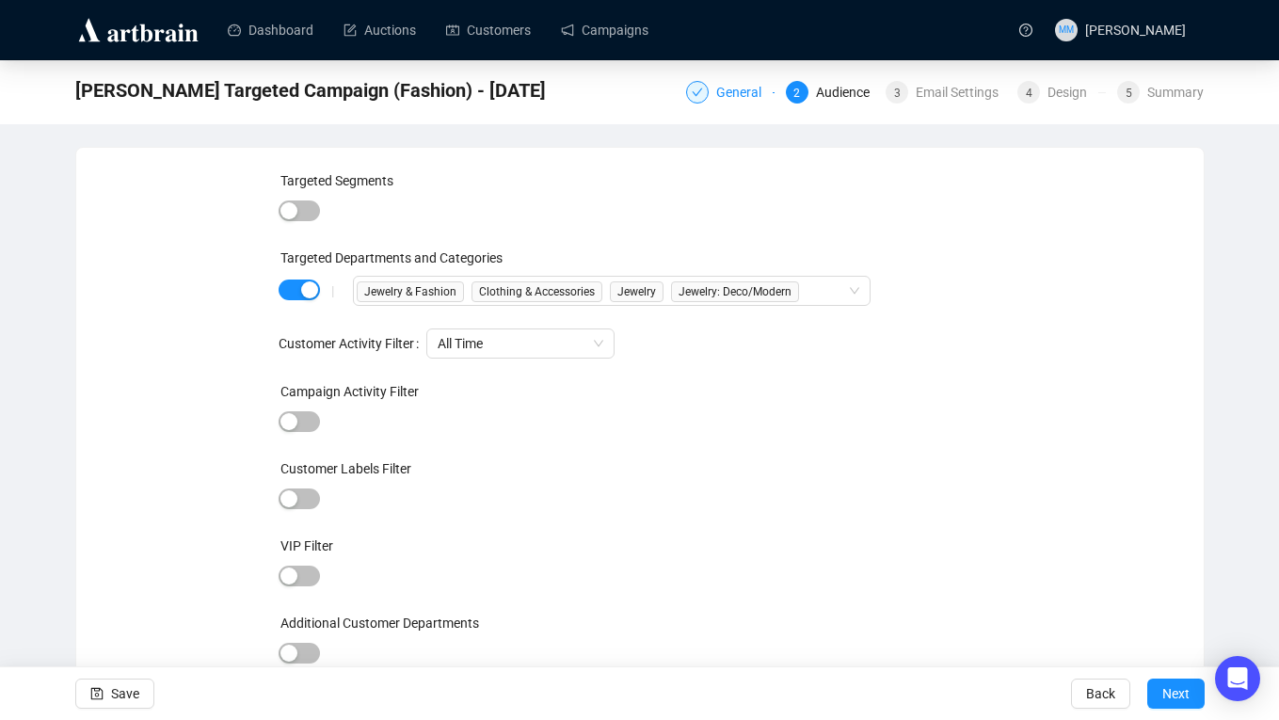
click at [717, 94] on div "General" at bounding box center [744, 92] width 56 height 23
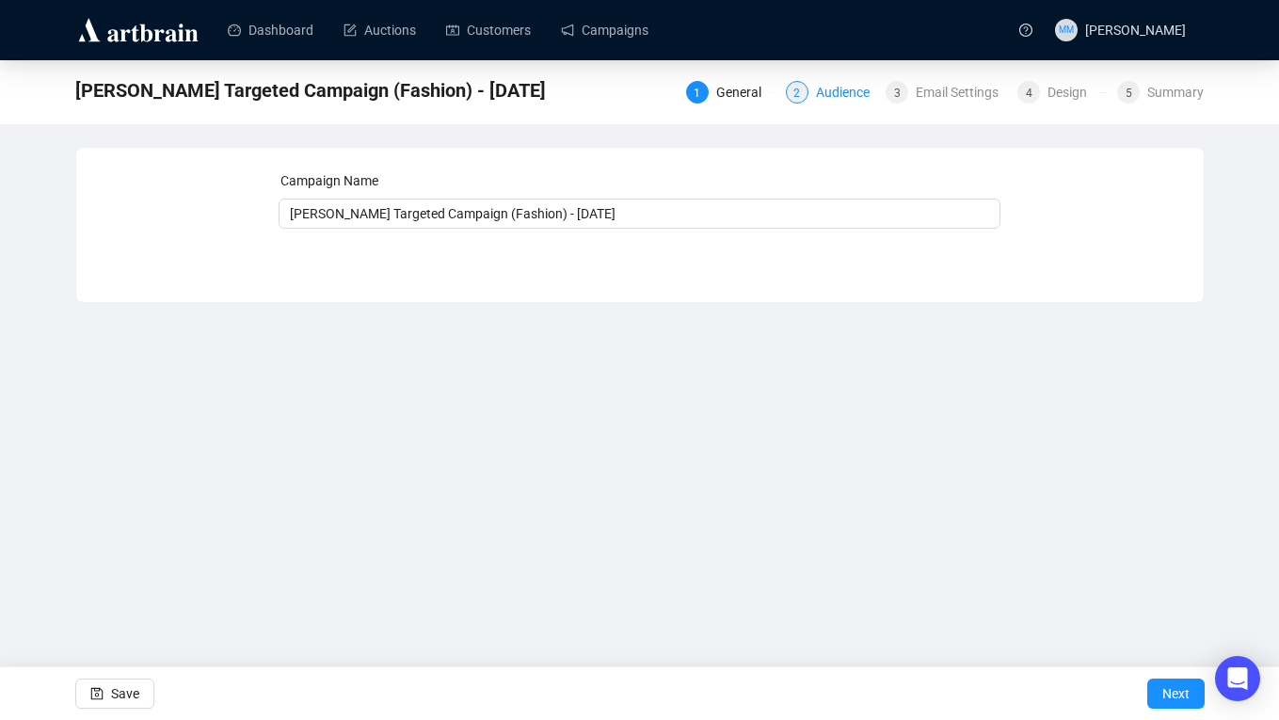
click at [846, 92] on div "Audience" at bounding box center [848, 92] width 65 height 23
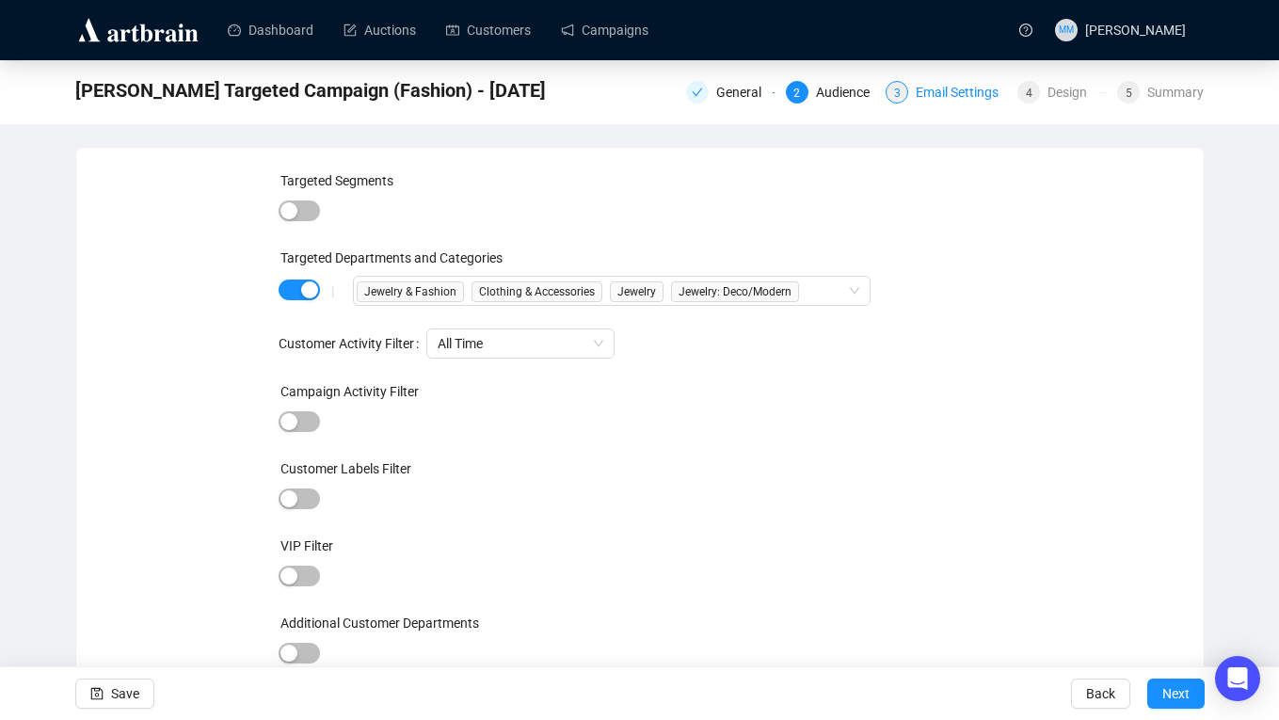
click at [928, 90] on div "Email Settings" at bounding box center [963, 92] width 94 height 23
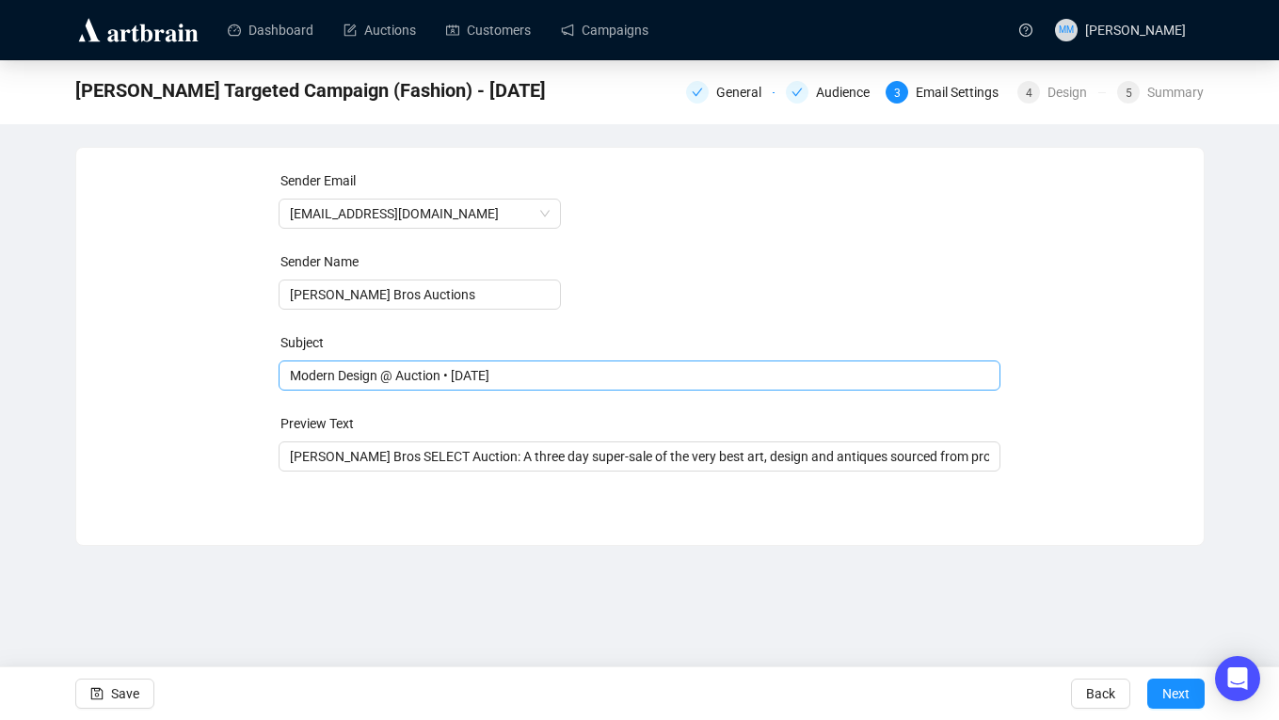
click at [345, 378] on span "Modern Design @ Auction • Jun 11" at bounding box center [640, 375] width 722 height 15
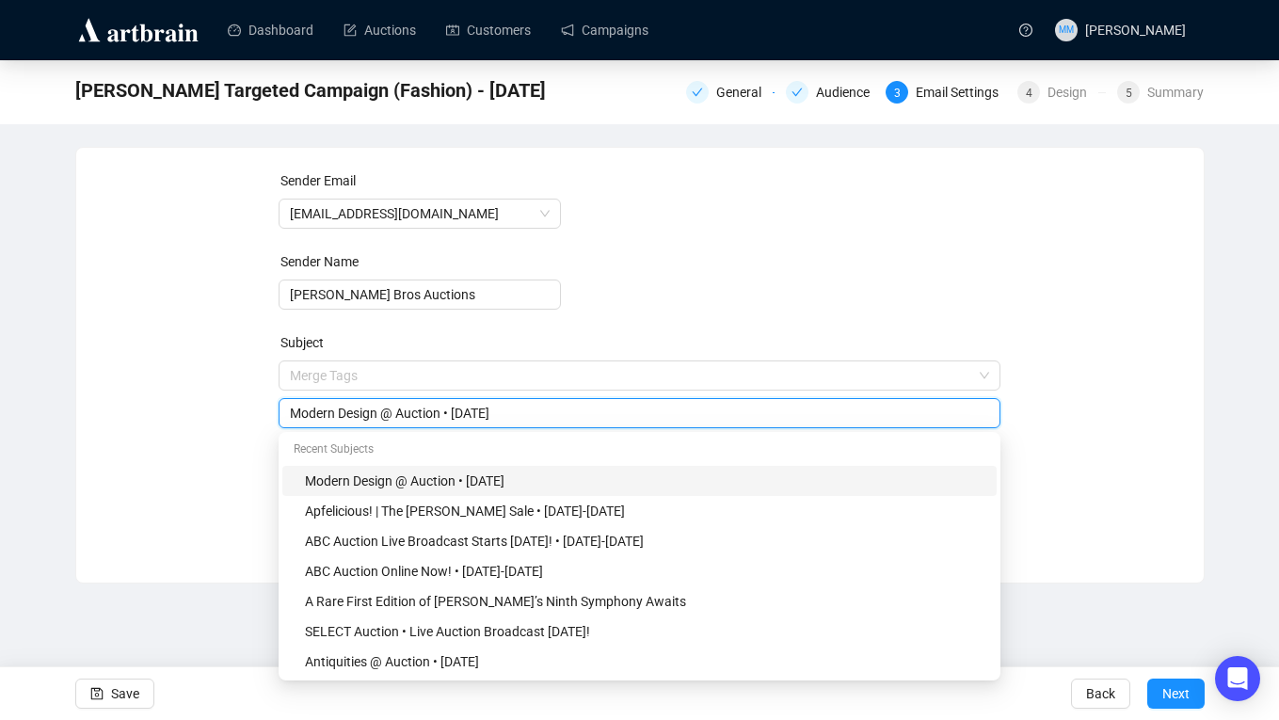
drag, startPoint x: 380, startPoint y: 409, endPoint x: 232, endPoint y: 400, distance: 148.0
click at [232, 400] on div "Sender Email info@milleabros.com Sender Name Millea Bros Auctions Subject Merge…" at bounding box center [640, 350] width 1082 height 361
click at [616, 421] on input "Modern Design @ Auction • Jun 11" at bounding box center [639, 413] width 699 height 21
drag, startPoint x: 463, startPoint y: 412, endPoint x: 549, endPoint y: 421, distance: 86.0
click at [549, 421] on input "Modern Design @ Auction • Jun 11" at bounding box center [639, 413] width 699 height 21
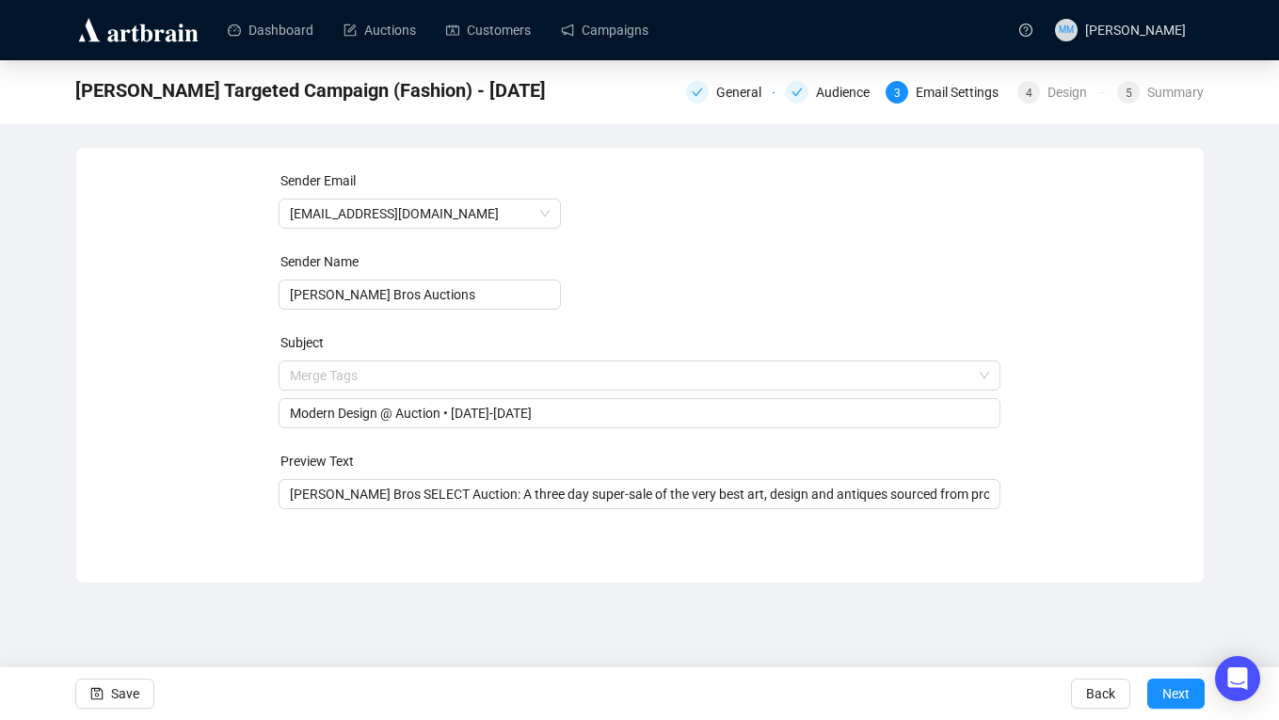
click at [741, 260] on form "Sender Email info@milleabros.com Sender Name Millea Bros Auctions Subject Merge…" at bounding box center [640, 339] width 722 height 339
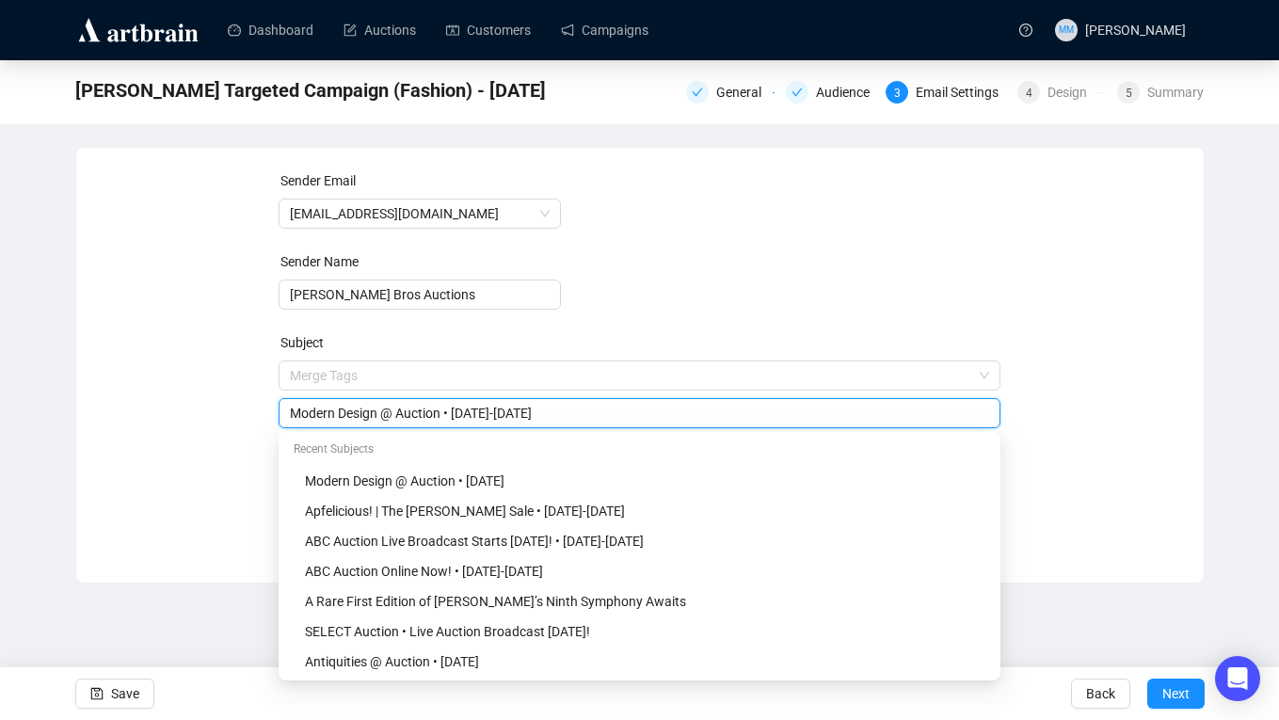
click at [542, 413] on input "Modern Design @ Auction • Oct 15-18" at bounding box center [639, 413] width 699 height 21
drag, startPoint x: 381, startPoint y: 413, endPoint x: 252, endPoint y: 418, distance: 129.0
click at [252, 418] on div "Sender Email info@milleabros.com Sender Name Millea Bros Auctions Subject Merge…" at bounding box center [640, 350] width 1082 height 361
type input "Iris Apfel's Closet @ Auction • Oct 15-17"
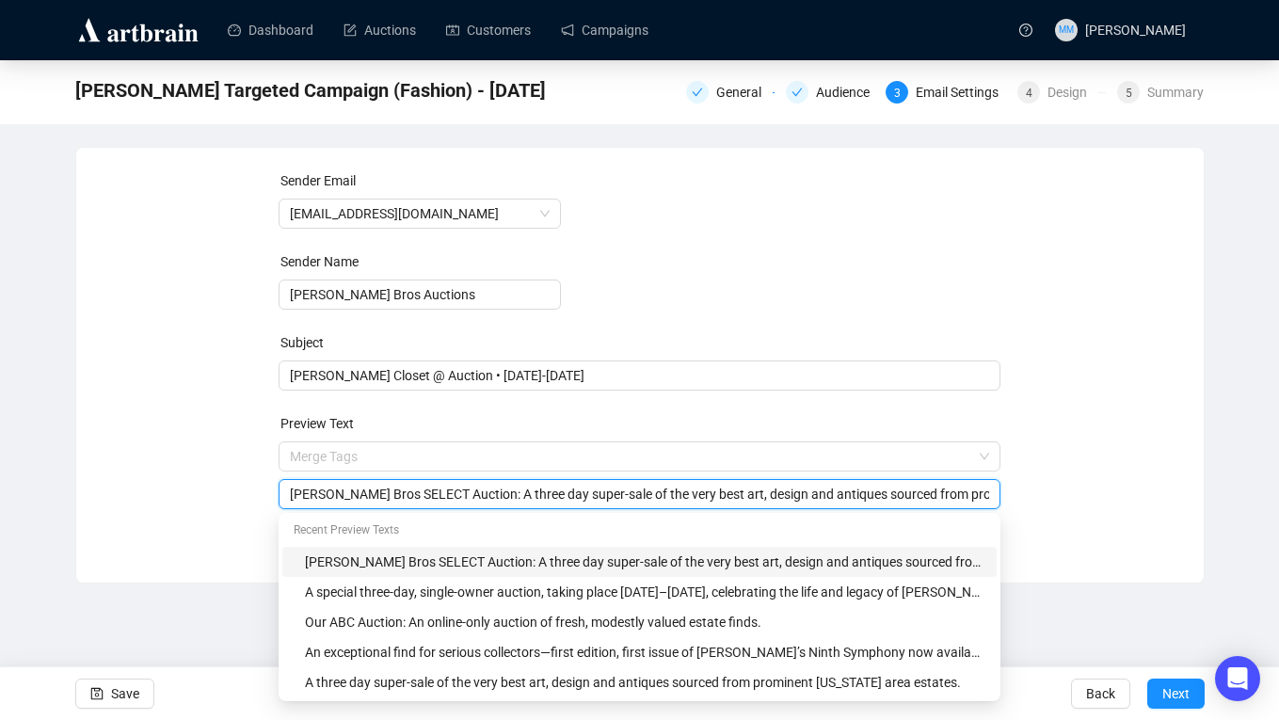
click at [410, 493] on input "Millea Bros SELECT Auction: A three day super-sale of the very best art, design…" at bounding box center [639, 494] width 699 height 21
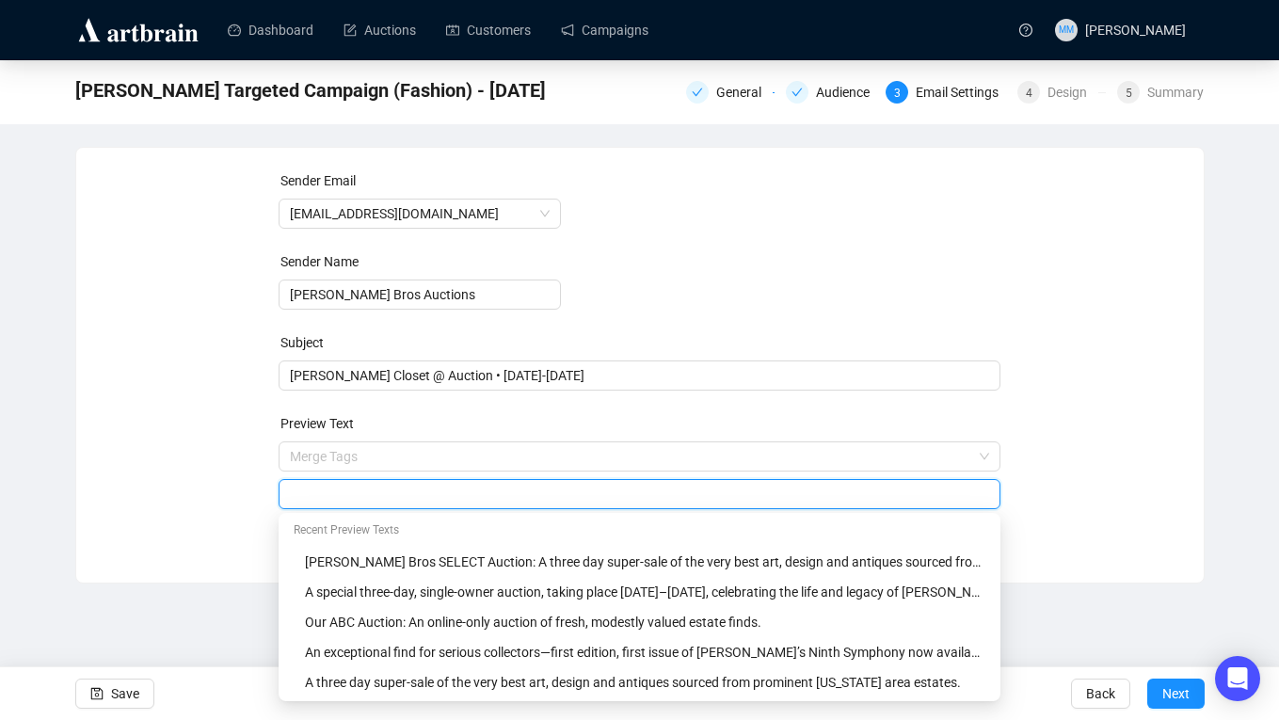
click at [765, 282] on form "Sender Email info@milleabros.com Sender Name Millea Bros Auctions Subject Iris …" at bounding box center [640, 339] width 722 height 339
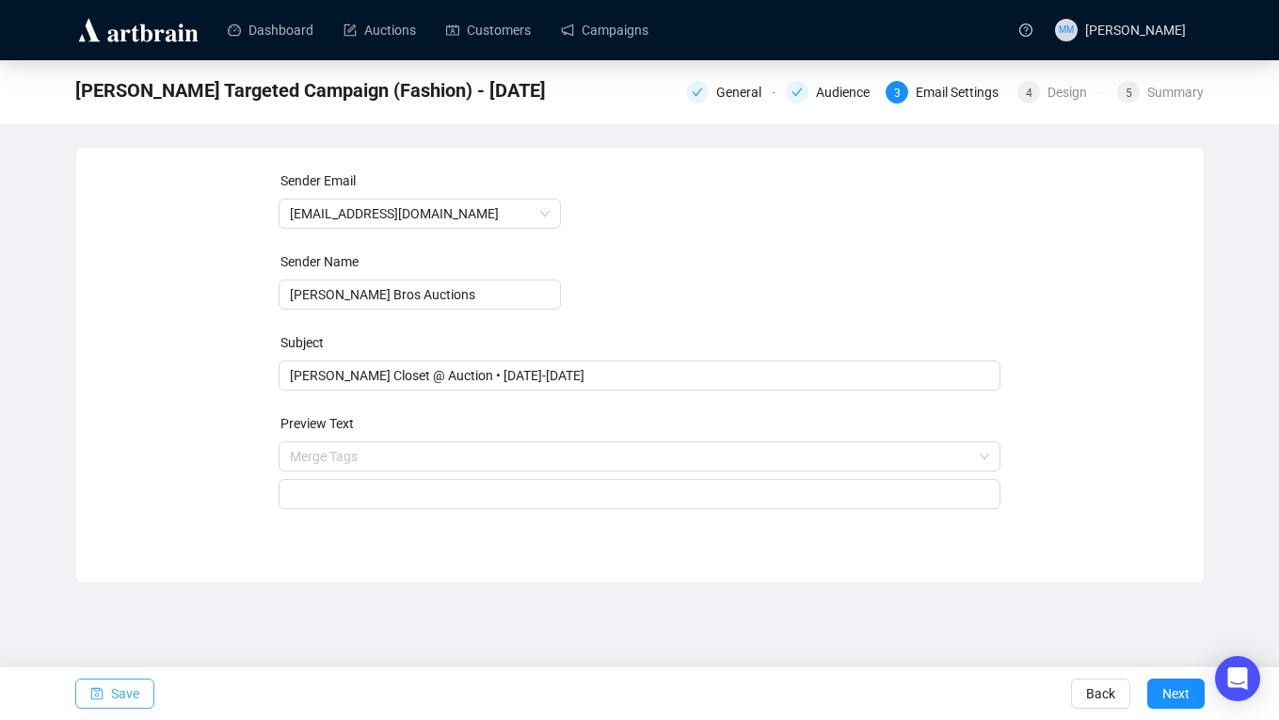
click at [124, 699] on span "Save" at bounding box center [125, 693] width 28 height 53
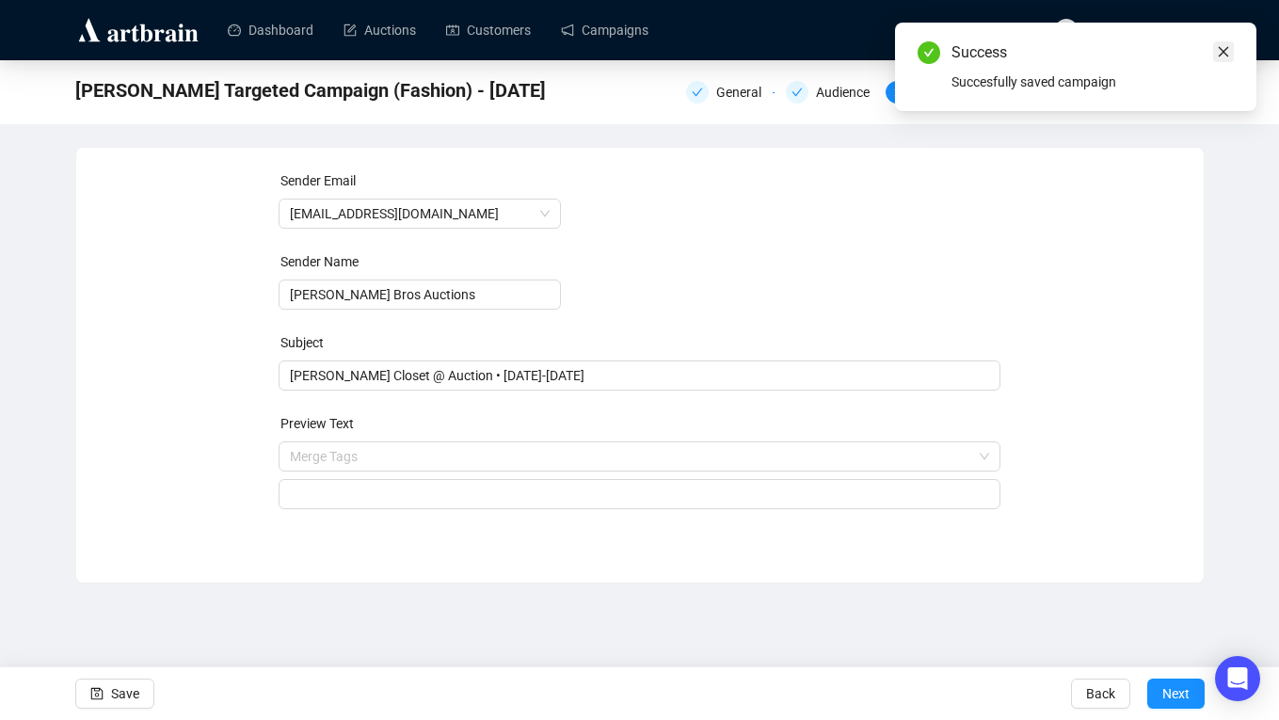
click at [1224, 56] on icon "close" at bounding box center [1223, 51] width 13 height 13
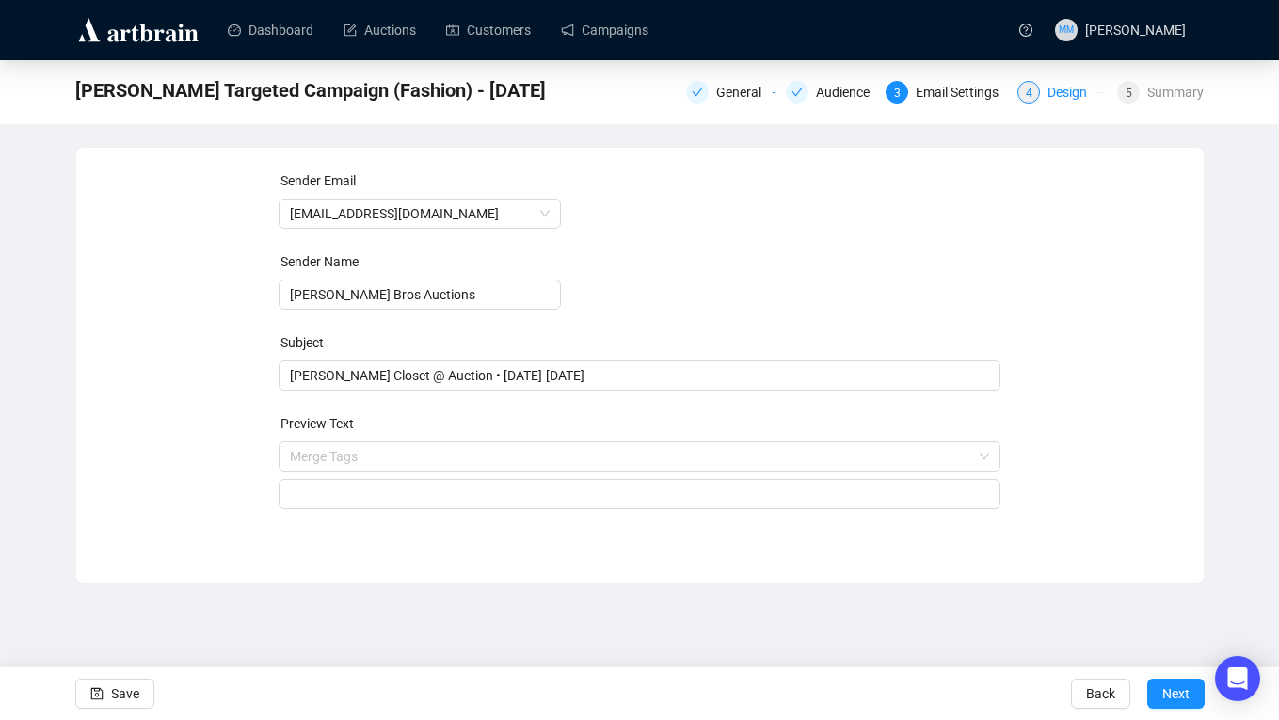
click at [1051, 88] on div "Design" at bounding box center [1072, 92] width 51 height 23
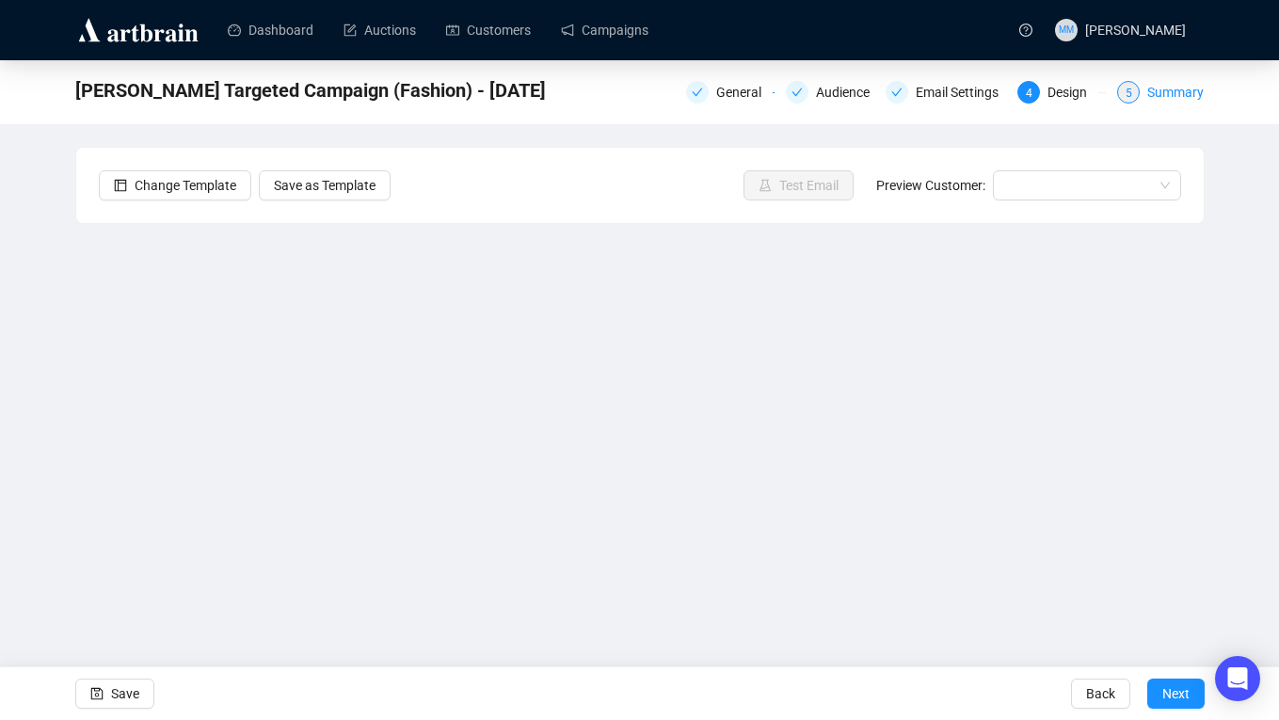
click at [1189, 99] on div "Summary" at bounding box center [1175, 92] width 56 height 23
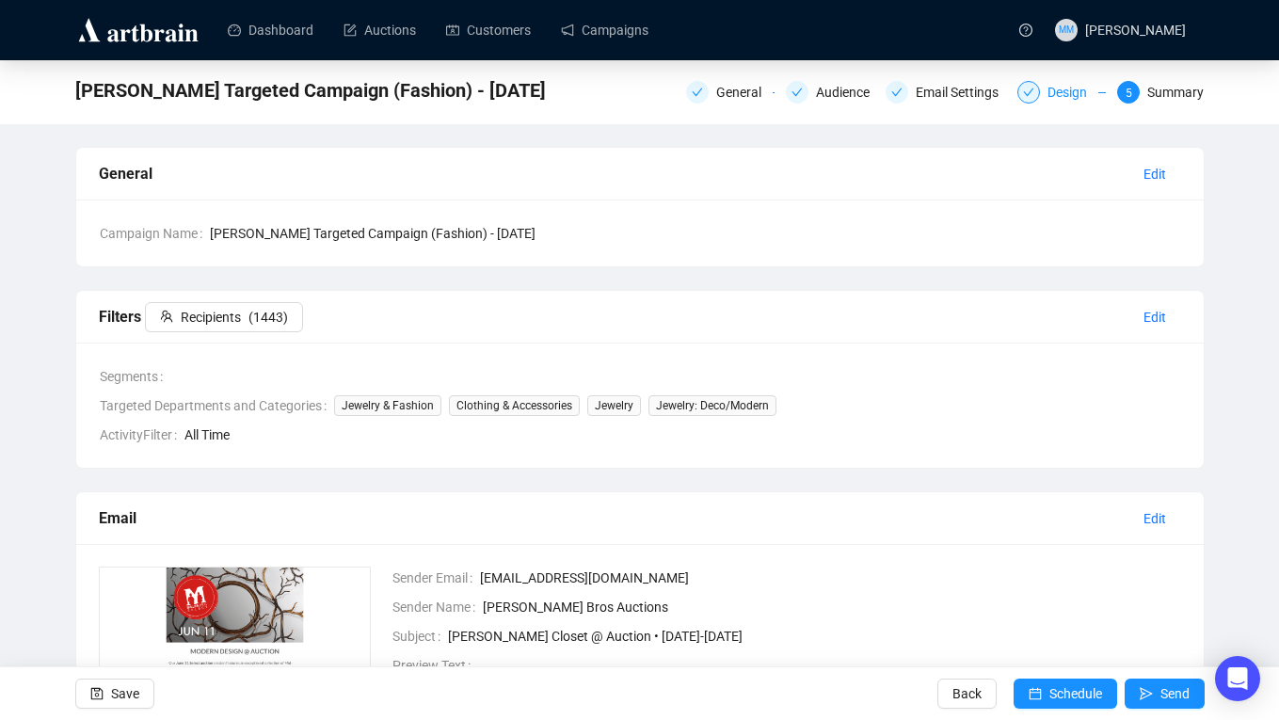
click at [1064, 94] on div "Design" at bounding box center [1072, 92] width 51 height 23
